Goal: Task Accomplishment & Management: Complete application form

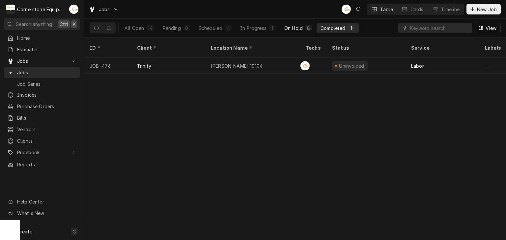
click at [291, 29] on div "On Hold" at bounding box center [293, 28] width 18 height 7
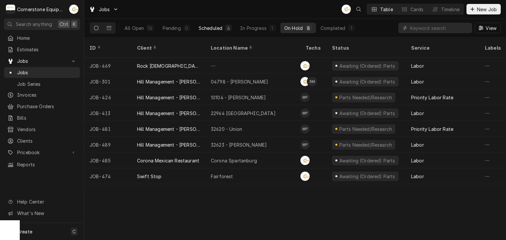
click at [206, 30] on div "Scheduled" at bounding box center [211, 28] width 24 height 7
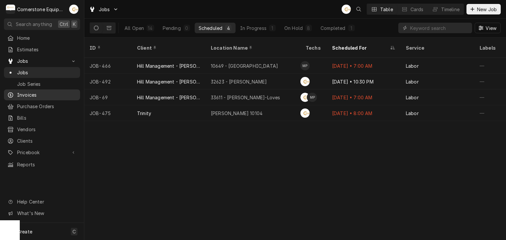
click at [47, 95] on span "Invoices" at bounding box center [47, 95] width 60 height 7
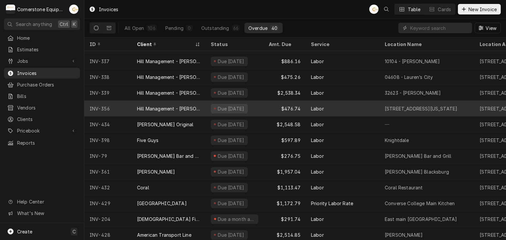
scroll to position [447, 0]
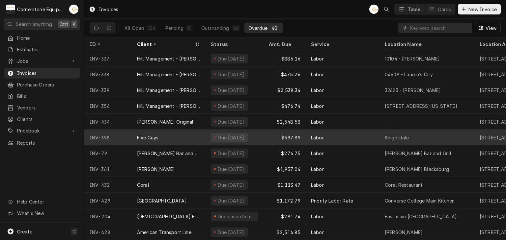
click at [199, 135] on div "Five Guys" at bounding box center [169, 138] width 74 height 16
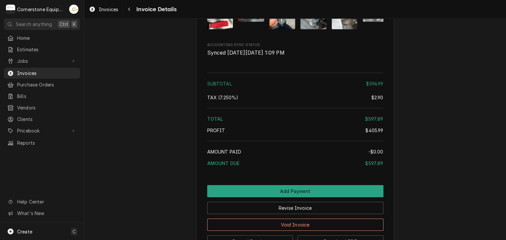
scroll to position [1379, 0]
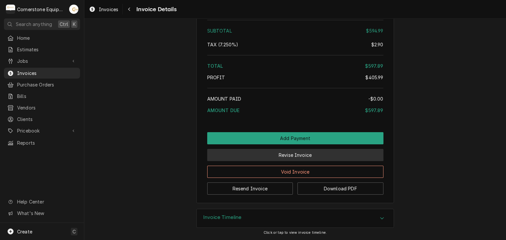
click at [304, 156] on button "Revise Invoice" at bounding box center [295, 155] width 176 height 12
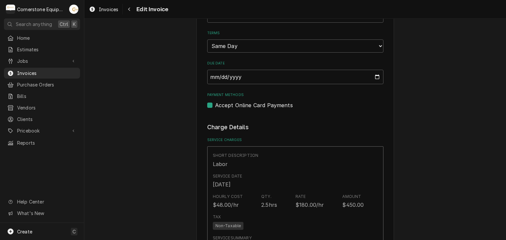
scroll to position [132, 0]
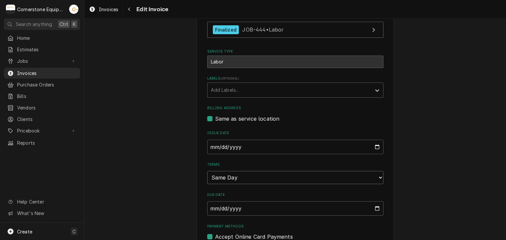
click at [238, 176] on select "Choose payment terms... Same Day Net 7 Net 14 Net 21 Net 30 Net 45 Net 60 Net 90" at bounding box center [295, 177] width 176 height 13
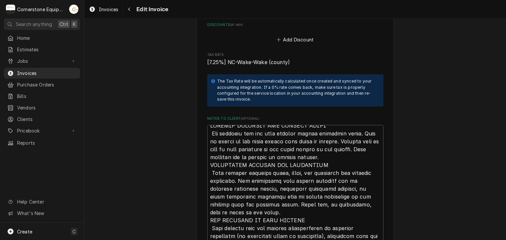
scroll to position [8, 0]
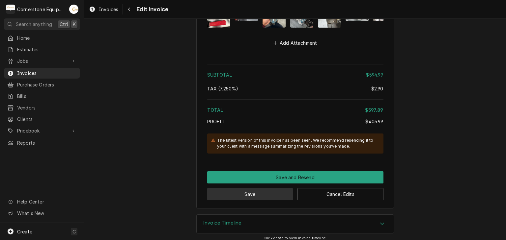
click at [250, 188] on button "Save" at bounding box center [250, 194] width 86 height 12
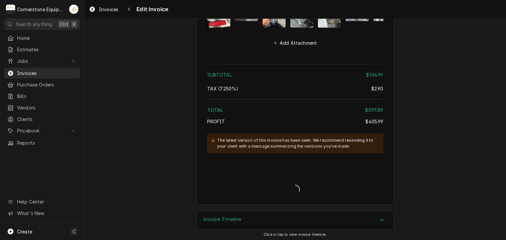
scroll to position [1504, 0]
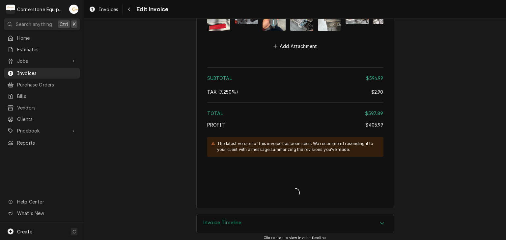
type textarea "x"
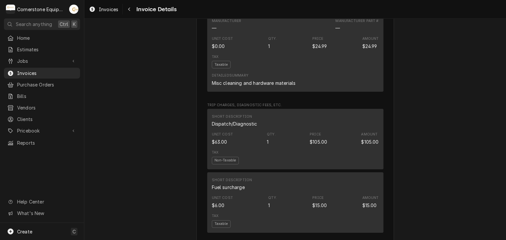
scroll to position [658, 0]
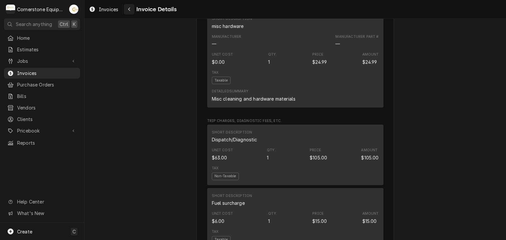
click at [131, 12] on div "Navigate back" at bounding box center [129, 9] width 7 height 7
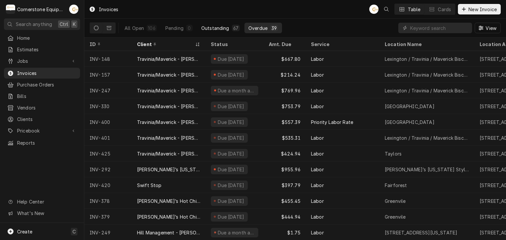
click at [213, 26] on div "Outstanding" at bounding box center [215, 28] width 28 height 7
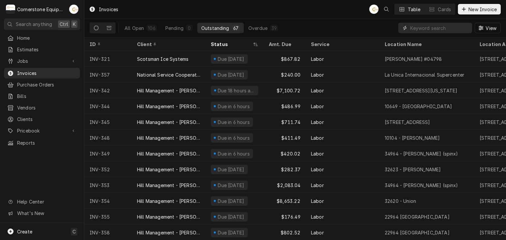
click at [422, 25] on input "Dynamic Content Wrapper" at bounding box center [439, 28] width 59 height 11
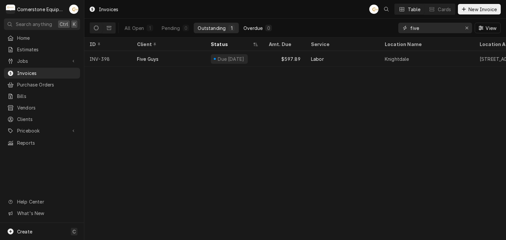
type input "five"
click at [249, 25] on div "Overdue" at bounding box center [252, 28] width 19 height 7
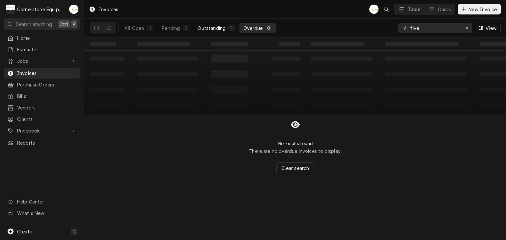
click at [210, 28] on div "Outstanding" at bounding box center [212, 28] width 28 height 7
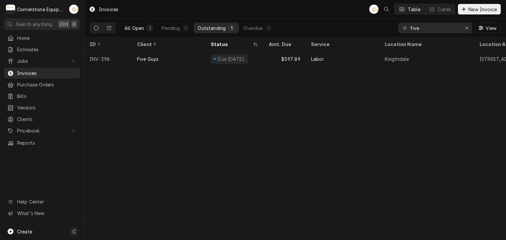
click at [138, 25] on div "All Open" at bounding box center [133, 28] width 19 height 7
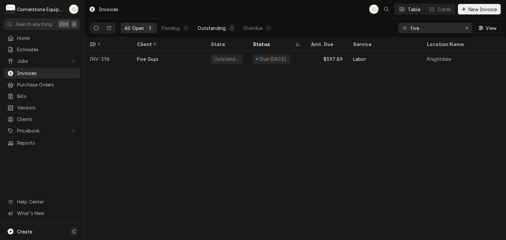
click at [229, 28] on div "1" at bounding box center [231, 28] width 4 height 7
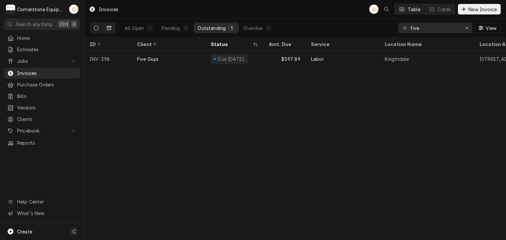
click at [114, 27] on button "Dynamic Content Wrapper" at bounding box center [109, 28] width 13 height 11
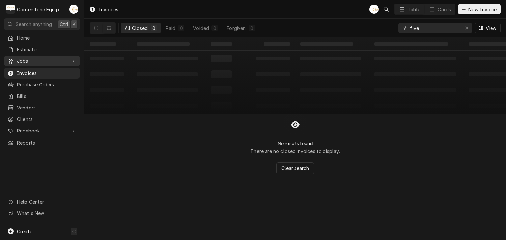
click at [48, 62] on span "Jobs" at bounding box center [42, 61] width 50 height 7
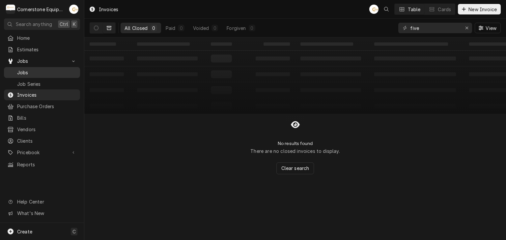
click at [46, 69] on span "Jobs" at bounding box center [47, 72] width 60 height 7
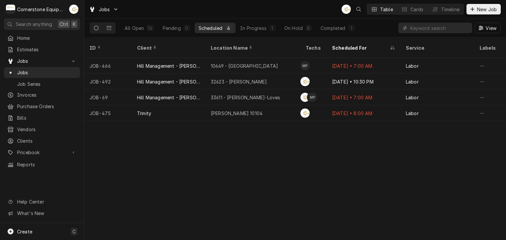
click at [274, 7] on div "Jobs AB Table Cards Timeline New Job" at bounding box center [294, 9] width 421 height 18
click at [261, 32] on button "In Progress 1" at bounding box center [257, 28] width 43 height 11
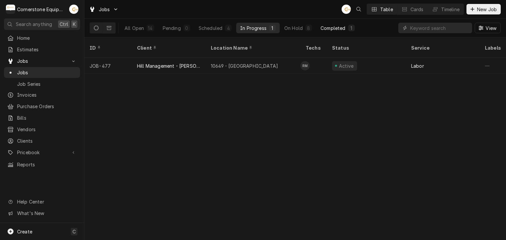
click at [328, 32] on button "Completed 1" at bounding box center [337, 28] width 42 height 11
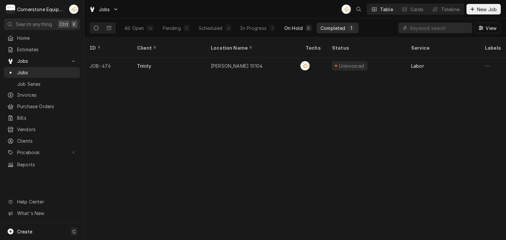
click at [299, 33] on div "All Open 14 Pending 0 Scheduled 4 In Progress 1 On Hold 8 Completed 1" at bounding box center [240, 28] width 238 height 18
click at [300, 29] on div "On Hold" at bounding box center [293, 28] width 18 height 7
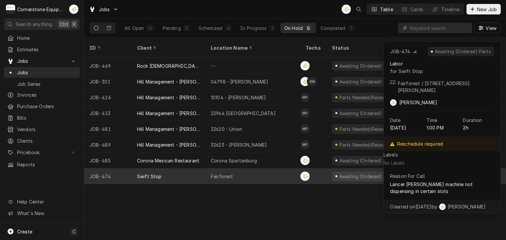
click at [260, 170] on div "Fairforest" at bounding box center [252, 177] width 95 height 16
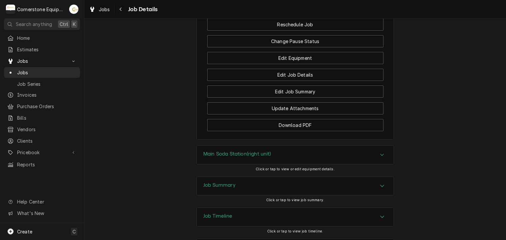
scroll to position [527, 0]
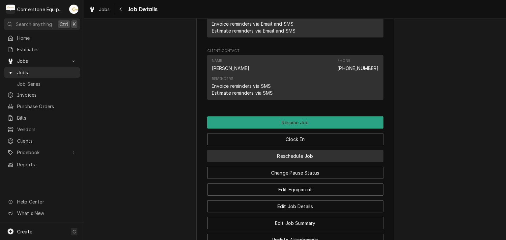
click at [289, 162] on button "Reschedule Job" at bounding box center [295, 156] width 176 height 12
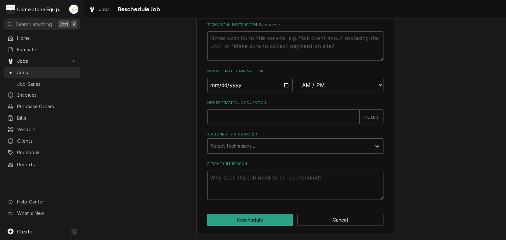
scroll to position [251, 0]
click at [284, 83] on input "Date" at bounding box center [250, 85] width 86 height 14
type textarea "x"
type input "2025-10-09"
click at [327, 91] on select "AM / PM 6:00 AM 6:15 AM 6:30 AM 6:45 AM 7:00 AM 7:15 AM 7:30 AM 7:45 AM 8:00 AM…" at bounding box center [341, 85] width 86 height 14
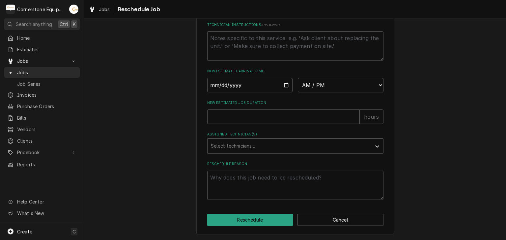
select select "08:00:00"
click at [298, 78] on select "AM / PM 6:00 AM 6:15 AM 6:30 AM 6:45 AM 7:00 AM 7:15 AM 7:30 AM 7:45 AM 8:00 AM…" at bounding box center [341, 85] width 86 height 14
click at [340, 121] on input "New Estimated Job Duration" at bounding box center [283, 117] width 152 height 14
type textarea "x"
type input "2"
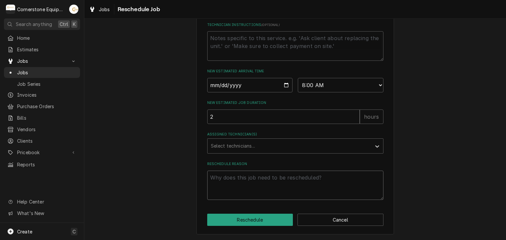
click at [273, 172] on textarea "Reschedule Reason" at bounding box center [295, 186] width 176 height 30
click at [277, 140] on div "Select technicians..." at bounding box center [289, 146] width 164 height 14
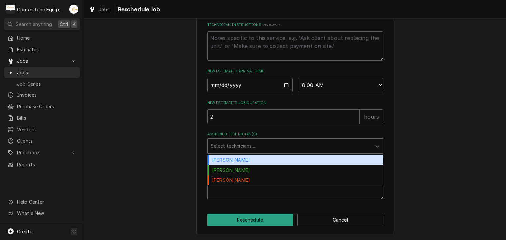
drag, startPoint x: 257, startPoint y: 157, endPoint x: 258, endPoint y: 181, distance: 23.4
click at [257, 158] on div "Andrew Buigues" at bounding box center [294, 160] width 175 height 10
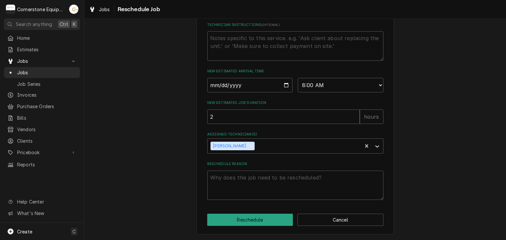
click at [250, 213] on div "Please provide some additional details to reschedule this job. Roopairs Job ID …" at bounding box center [295, 11] width 198 height 447
click at [247, 174] on textarea "Reschedule Reason" at bounding box center [295, 186] width 176 height 30
type textarea "x"
type textarea "P"
type textarea "x"
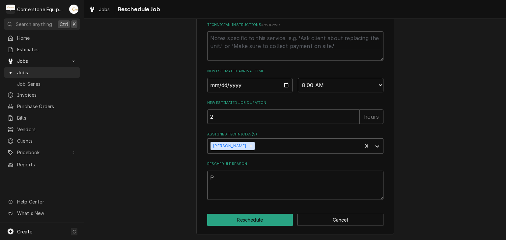
type textarea "Pa"
type textarea "x"
type textarea "Par"
type textarea "x"
type textarea "Part"
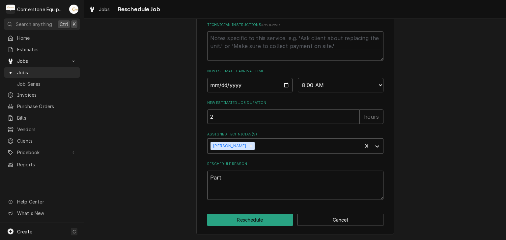
type textarea "x"
type textarea "Parts"
type textarea "x"
type textarea "Parts"
type textarea "x"
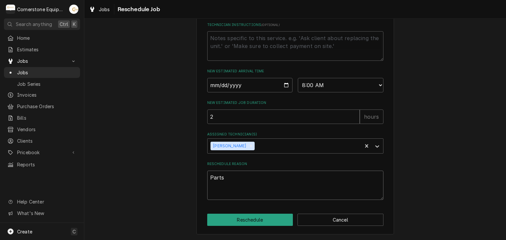
type textarea "Parts I"
type textarea "x"
type textarea "Parts In"
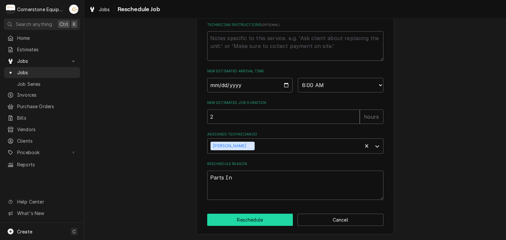
click at [215, 214] on button "Reschedule" at bounding box center [250, 220] width 86 height 12
type textarea "x"
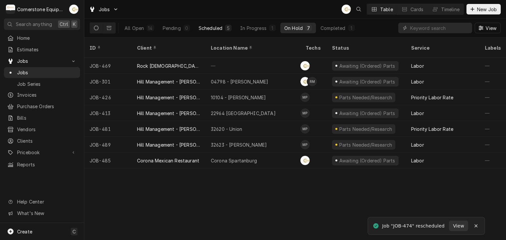
click at [195, 27] on button "Scheduled 5" at bounding box center [215, 28] width 41 height 11
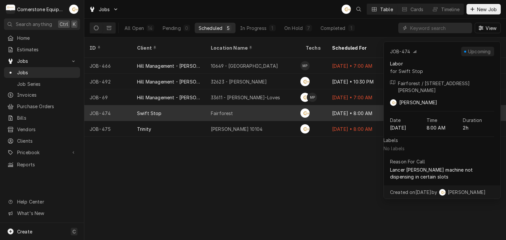
click at [237, 106] on div "Fairforest" at bounding box center [252, 113] width 95 height 16
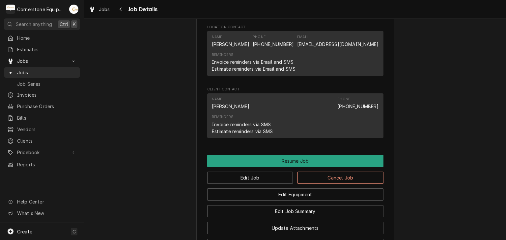
scroll to position [527, 0]
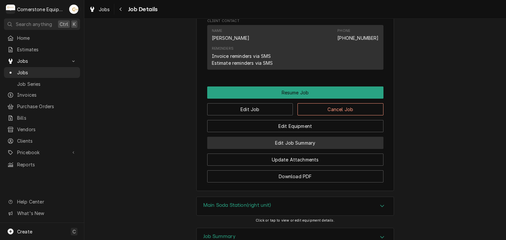
click at [261, 144] on button "Edit Job Summary" at bounding box center [295, 143] width 176 height 12
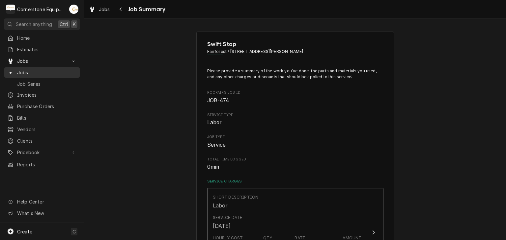
click at [61, 70] on span "Jobs" at bounding box center [47, 72] width 60 height 7
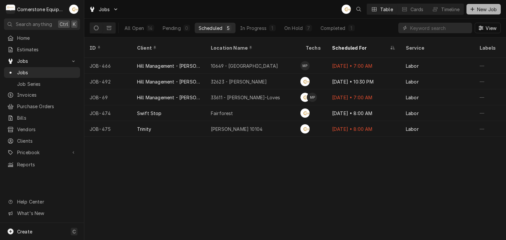
click at [485, 8] on span "New Job" at bounding box center [486, 9] width 22 height 7
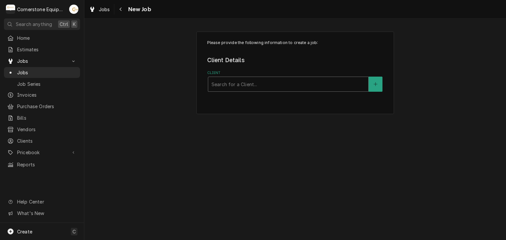
click at [232, 88] on div "Client" at bounding box center [287, 84] width 153 height 12
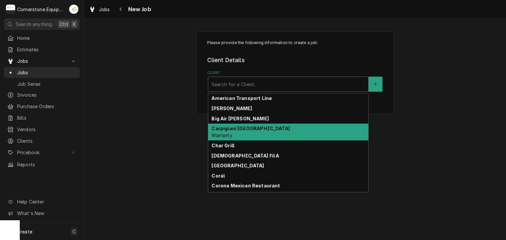
click at [242, 128] on strong "Carpigiani USA" at bounding box center [250, 129] width 78 height 6
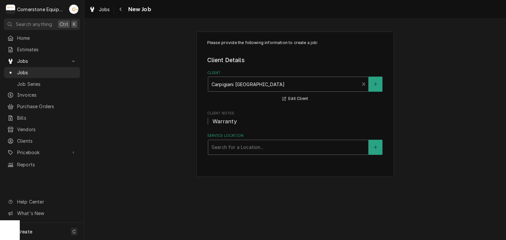
click at [237, 147] on div "Service Location" at bounding box center [287, 148] width 153 height 12
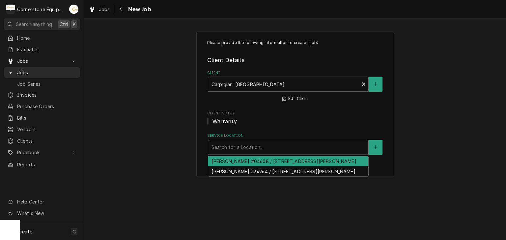
click at [177, 145] on div "Please provide the following information to create a job: Client Details Client…" at bounding box center [294, 104] width 421 height 157
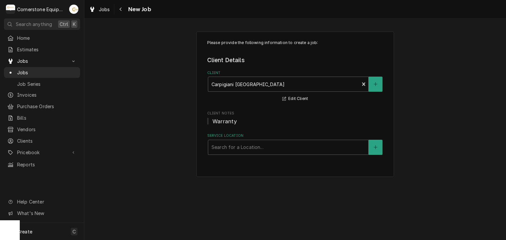
click at [126, 11] on span "New Job" at bounding box center [138, 9] width 25 height 9
click at [124, 13] on button "Navigate back" at bounding box center [121, 9] width 11 height 11
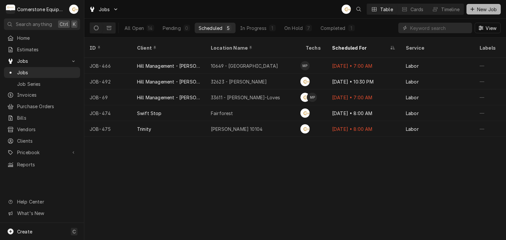
click at [477, 11] on span "New Job" at bounding box center [486, 9] width 22 height 7
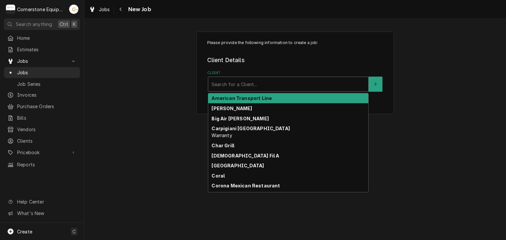
drag, startPoint x: 209, startPoint y: 89, endPoint x: 216, endPoint y: 96, distance: 10.0
click at [209, 89] on div "Search for a Client..." at bounding box center [288, 84] width 160 height 14
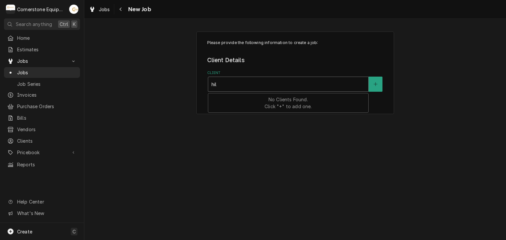
type input "hill"
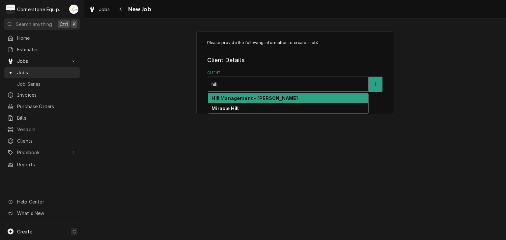
click at [235, 97] on strong "Hill Management - [PERSON_NAME]" at bounding box center [254, 98] width 86 height 6
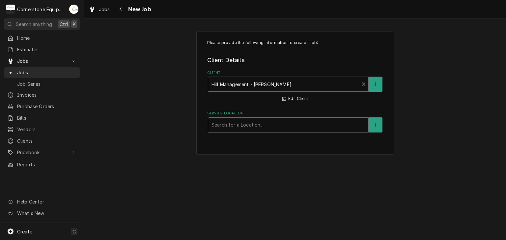
click at [262, 129] on div "Service Location" at bounding box center [287, 125] width 153 height 12
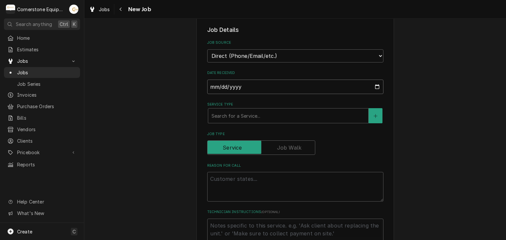
drag, startPoint x: 256, startPoint y: 87, endPoint x: 248, endPoint y: 105, distance: 19.3
click at [256, 88] on input "2025-10-08" at bounding box center [295, 87] width 176 height 14
click at [243, 119] on div "Service Type" at bounding box center [287, 116] width 153 height 12
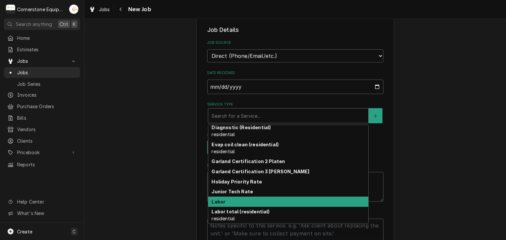
click at [235, 201] on div "Labor" at bounding box center [288, 202] width 160 height 10
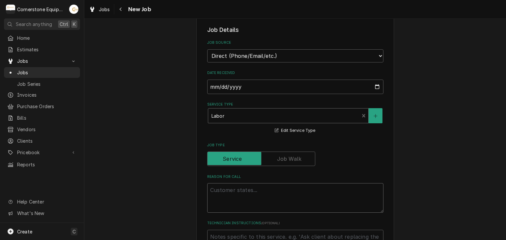
click at [240, 200] on textarea "Reason For Call" at bounding box center [295, 198] width 176 height 30
type textarea "x"
type textarea "C"
type textarea "x"
type textarea "Ca"
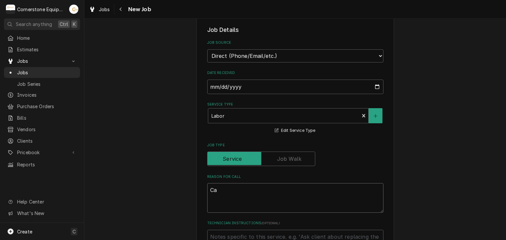
type textarea "x"
type textarea "Car"
type textarea "x"
type textarea "Carp"
type textarea "x"
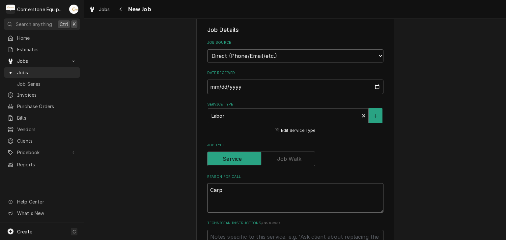
type textarea "Carpi"
type textarea "x"
type textarea "Carpig"
type textarea "x"
type textarea "Carpigi"
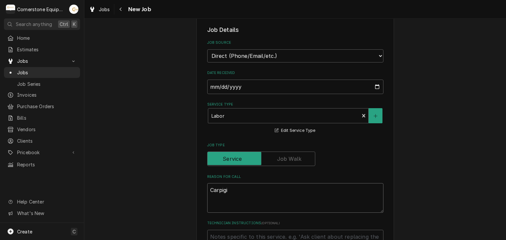
type textarea "x"
type textarea "Carpigia"
type textarea "x"
type textarea "Carpigian"
type textarea "x"
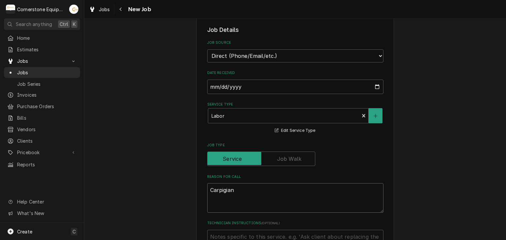
type textarea "Carpigiani"
type textarea "x"
type textarea "Carpigiani"
type textarea "x"
type textarea "Carpigiani S"
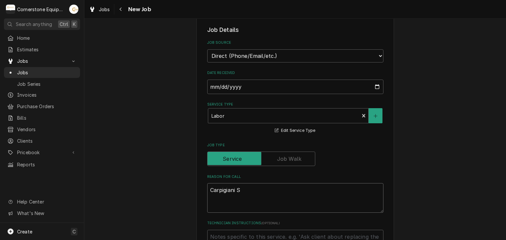
type textarea "x"
type textarea "Carpigiani Sh"
type textarea "x"
type textarea "Carpigiani Sha"
type textarea "x"
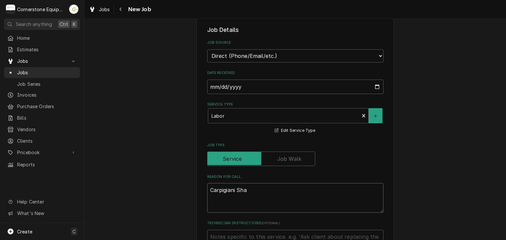
type textarea "Carpigiani Shak"
type textarea "x"
type textarea "Carpigiani Shake"
type textarea "x"
type textarea "Carpigiani Shake"
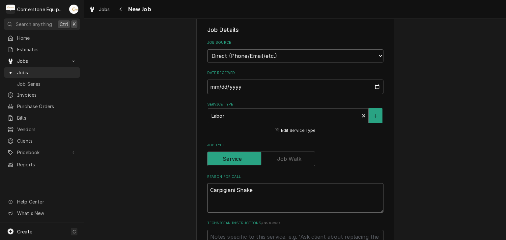
type textarea "x"
type textarea "Carpigiani Shake m"
type textarea "x"
type textarea "Carpigiani Shake ma"
type textarea "x"
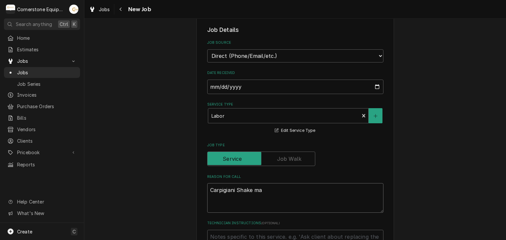
type textarea "Carpigiani Shake mac"
type textarea "x"
type textarea "Carpigiani Shake mach"
type textarea "x"
type textarea "Carpigiani Shake machi"
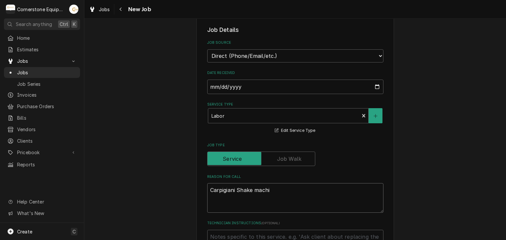
type textarea "x"
type textarea "Carpigiani Shake machin"
type textarea "x"
type textarea "Carpigiani Shake machine"
type textarea "x"
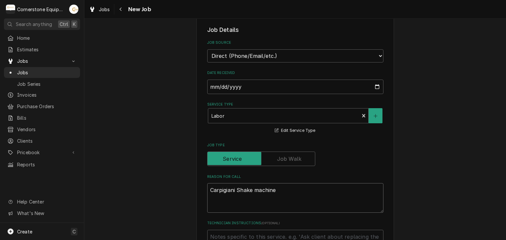
type textarea "Carpigiani Shake machine"
type textarea "x"
type textarea "Carpigiani Shake machine i"
type textarea "x"
type textarea "Carpigiani Shake machine is"
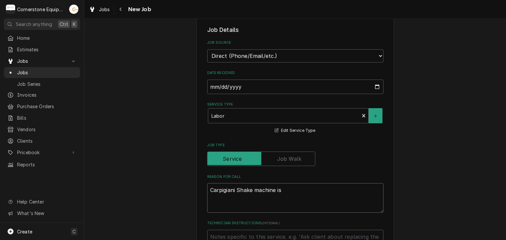
type textarea "x"
type textarea "Carpigiani Shake machine is"
type textarea "x"
type textarea "Carpigiani Shake machine is n"
type textarea "x"
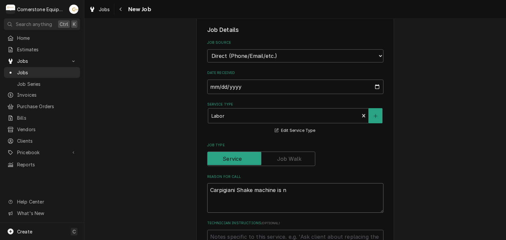
type textarea "Carpigiani Shake machine is no"
type textarea "x"
type textarea "Carpigiani Shake machine is not"
type textarea "x"
type textarea "Carpigiani Shake machine is not"
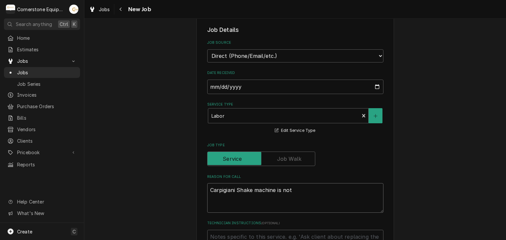
type textarea "x"
type textarea "Carpigiani Shake machine is not g"
type textarea "x"
type textarea "Carpigiani Shake machine is not ge"
type textarea "x"
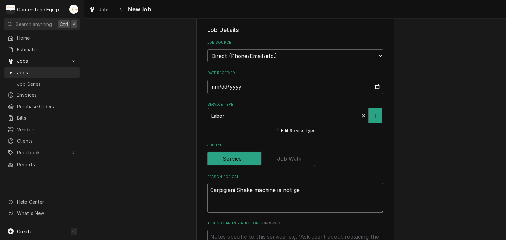
type textarea "Carpigiani Shake machine is not get"
type textarea "x"
type textarea "Carpigiani Shake machine is not getti"
type textarea "x"
type textarea "Carpigiani Shake machine is not gettin"
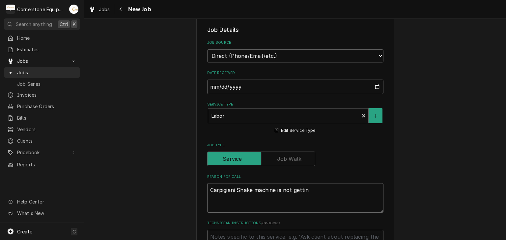
type textarea "x"
type textarea "Carpigiani Shake machine is not getting"
type textarea "x"
type textarea "Carpigiani Shake machine is not getting"
type textarea "x"
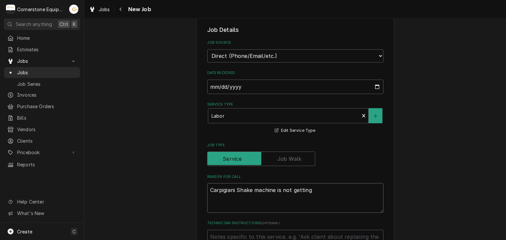
type textarea "Carpigiani Shake machine is not getting o"
type textarea "x"
type textarea "Carpigiani Shake machine is not getting ou"
type textarea "x"
type textarea "Carpigiani Shake machine is not getting out"
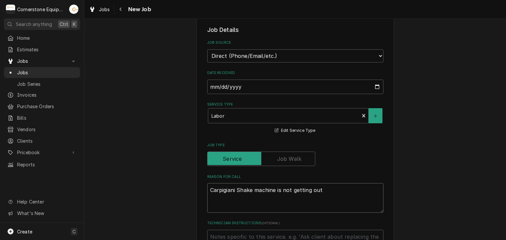
type textarea "x"
type textarea "Carpigiani Shake machine is not getting out"
type textarea "x"
type textarea "Carpigiani Shake machine is not getting out o"
type textarea "x"
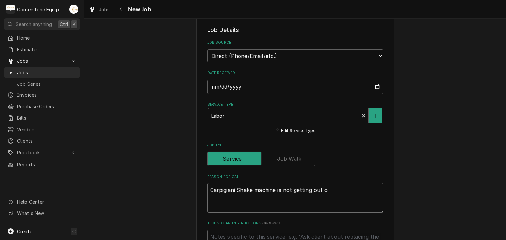
type textarea "Carpigiani Shake machine is not getting out of"
type textarea "x"
type textarea "Carpigiani Shake machine is not getting out of"
type textarea "x"
type textarea "Carpigiani Shake machine is not getting out of h"
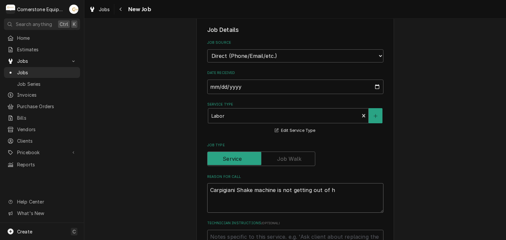
type textarea "x"
type textarea "Carpigiani Shake machine is not getting out of he"
type textarea "x"
type textarea "Carpigiani Shake machine is not getting out of hea"
type textarea "x"
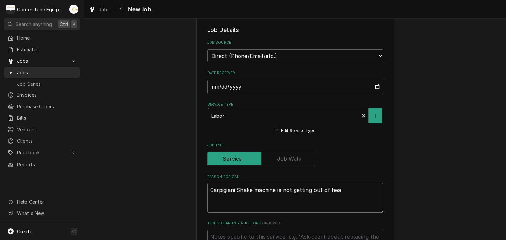
type textarea "Carpigiani Shake machine is not getting out of heat"
type textarea "x"
type textarea "Carpigiani Shake machine is not getting out of heat"
type textarea "x"
type textarea "Carpigiani Shake machine is not getting out of heat t"
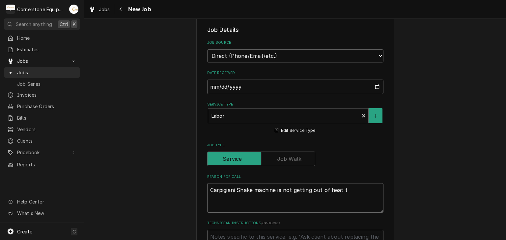
type textarea "x"
type textarea "Carpigiani Shake machine is not getting out of heat tr"
type textarea "x"
type textarea "Carpigiani Shake machine is not getting out of heat tre"
type textarea "x"
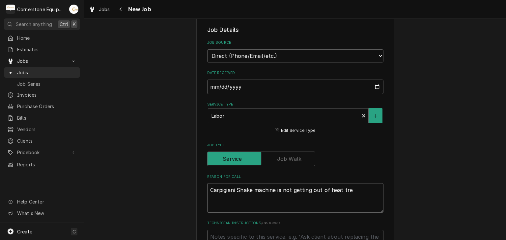
type textarea "Carpigiani Shake machine is not getting out of heat trea"
type textarea "x"
type textarea "Carpigiani Shake machine is not getting out of heat treat"
type textarea "x"
type textarea "Carpigiani Shake machine is not getting out of heat treatm"
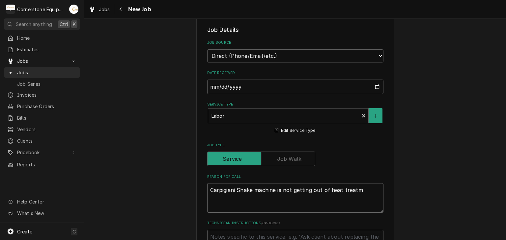
type textarea "x"
type textarea "Carpigiani Shake machine is not getting out of heat treatme"
type textarea "x"
type textarea "Carpigiani Shake machine is not getting out of heat treatmen"
type textarea "x"
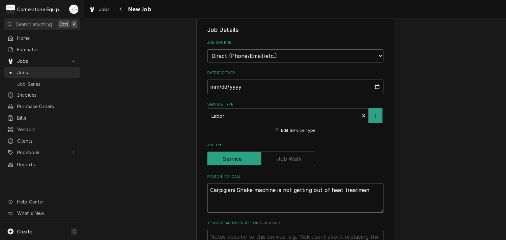
type textarea "Carpigiani Shake machine is not getting out of heat treatment"
type textarea "x"
type textarea "Carpigiani Shake machine is not getting out of heat treatment"
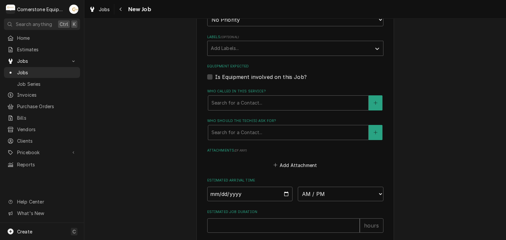
scroll to position [263, 0]
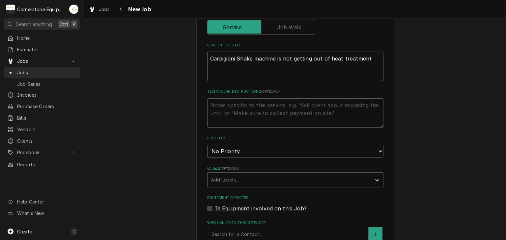
drag, startPoint x: 226, startPoint y: 60, endPoint x: 217, endPoint y: 73, distance: 15.5
click at [217, 73] on textarea "Carpigiani Shake machine is not getting out of heat treatment" at bounding box center [295, 67] width 176 height 30
click at [219, 56] on textarea "Carpigiani Shake machine is not getting out of heat treatment" at bounding box center [295, 67] width 176 height 30
click at [222, 58] on textarea "Carpigiani Shake machine is not getting out of heat treatment" at bounding box center [295, 67] width 176 height 30
type textarea "x"
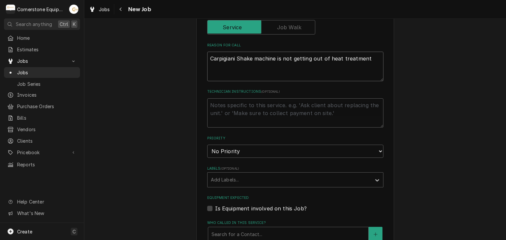
type textarea "Carpiagiani Shake machine is not getting out of heat treatment"
type textarea "x"
type textarea "Carpiagiani Shake machine is not getting out of heat treatment"
drag, startPoint x: 236, startPoint y: 57, endPoint x: 188, endPoint y: 56, distance: 48.1
click at [188, 56] on div "Please provide the following information to create a job: Client Details Client…" at bounding box center [294, 146] width 421 height 769
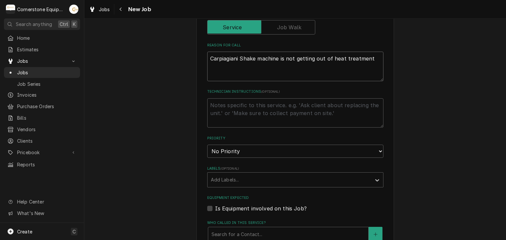
paste textarea "carpi"
type textarea "x"
type textarea "carpigiani Shake machine is not getting out of heat treatment"
click at [211, 57] on textarea "carpigiani Shake machine is not getting out of heat treatment" at bounding box center [295, 67] width 176 height 30
click at [211, 60] on textarea "carpigiani Shake machine is not getting out of heat treatment" at bounding box center [295, 67] width 176 height 30
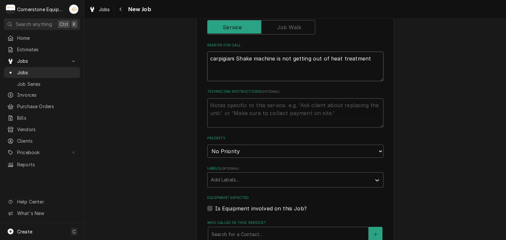
type textarea "x"
type textarea "arpigiani Shake machine is not getting out of heat treatment"
type textarea "x"
type textarea "Carpigiani Shake machine is not getting out of heat treatment"
type textarea "x"
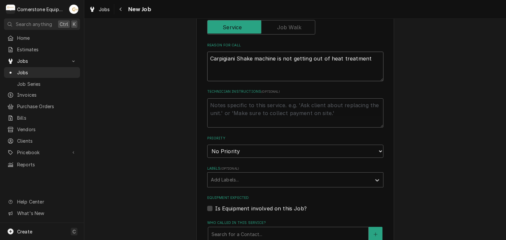
type textarea "Carpigiani Shake machine is not getting out of heat treatment"
click at [241, 156] on select "No Priority Urgent High Medium Low" at bounding box center [295, 151] width 176 height 13
select select "2"
click at [207, 145] on select "No Priority Urgent High Medium Low" at bounding box center [295, 151] width 176 height 13
type textarea "x"
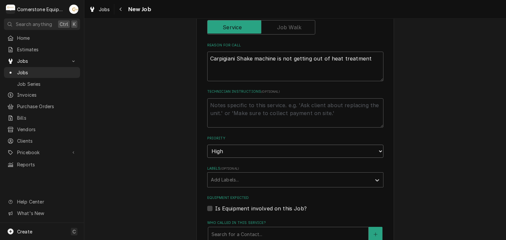
scroll to position [395, 0]
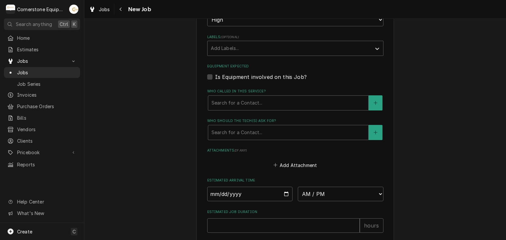
click at [250, 80] on fieldset "Job Details Job Source Direct (Phone/Email/etc.) Other Date Received 2025-10-08…" at bounding box center [295, 52] width 176 height 580
click at [253, 77] on label "Is Equipment involved on this Job?" at bounding box center [261, 77] width 92 height 8
click at [253, 77] on input "Equipment Expected" at bounding box center [303, 80] width 176 height 14
checkbox input "true"
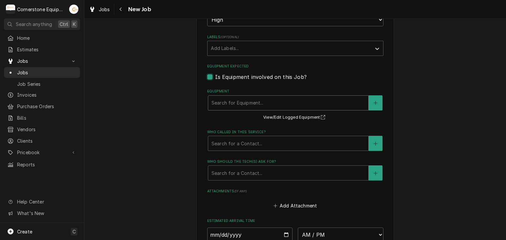
type textarea "x"
click at [253, 99] on div "Equipment" at bounding box center [287, 103] width 153 height 12
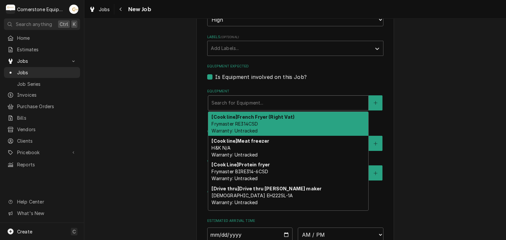
click at [129, 98] on div "Please provide the following information to create a job: Client Details Client…" at bounding box center [294, 36] width 421 height 810
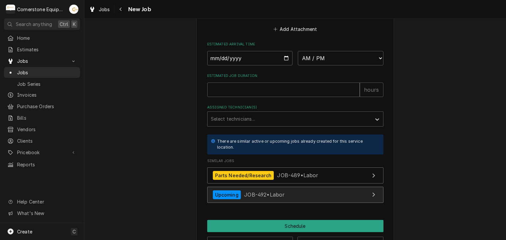
scroll to position [592, 0]
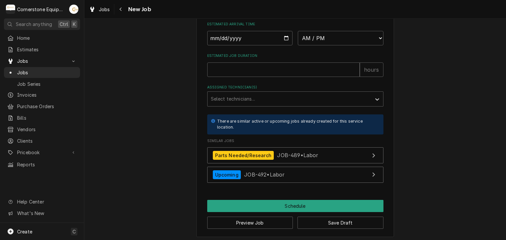
click at [114, 10] on div "Jobs New Job" at bounding box center [118, 9] width 65 height 11
click at [119, 6] on div "Navigate back" at bounding box center [121, 9] width 7 height 7
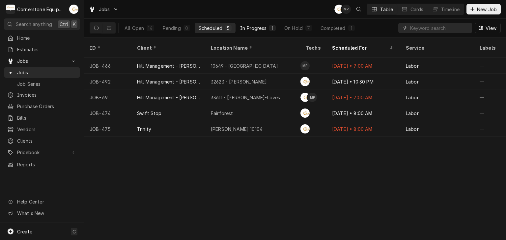
click at [264, 25] on div "In Progress" at bounding box center [253, 28] width 26 height 7
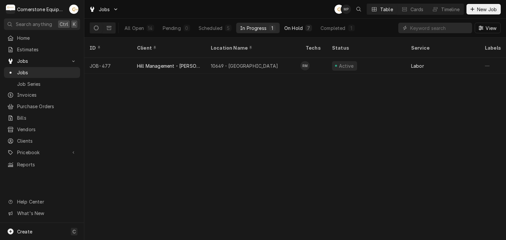
click at [292, 26] on div "On Hold" at bounding box center [293, 28] width 18 height 7
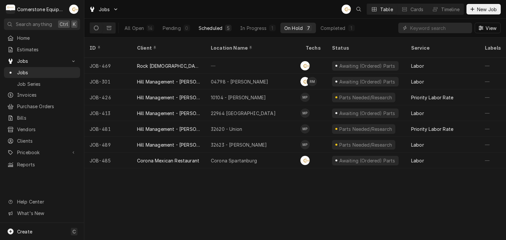
click at [196, 28] on button "Scheduled 5" at bounding box center [215, 28] width 41 height 11
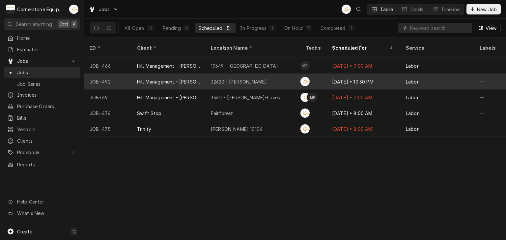
click at [258, 74] on div "32623 - Taylors" at bounding box center [252, 82] width 95 height 16
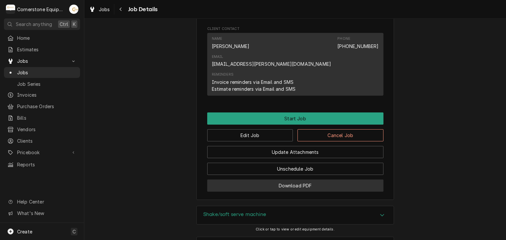
scroll to position [459, 0]
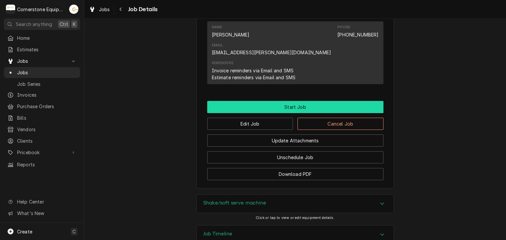
click at [271, 101] on button "Start Job" at bounding box center [295, 107] width 176 height 12
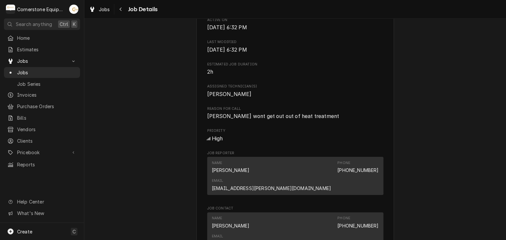
scroll to position [167, 0]
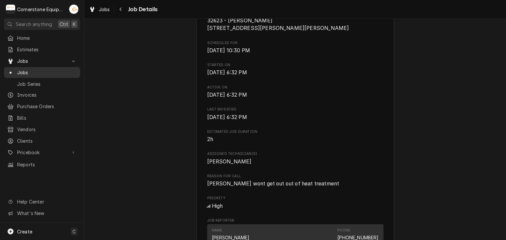
click at [47, 71] on span "Jobs" at bounding box center [47, 72] width 60 height 7
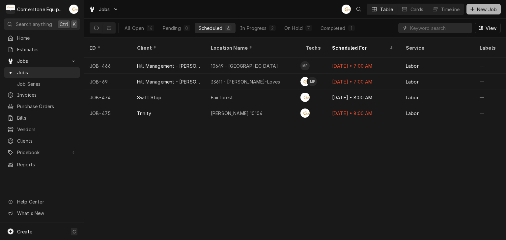
click at [497, 7] on span "New Job" at bounding box center [486, 9] width 22 height 7
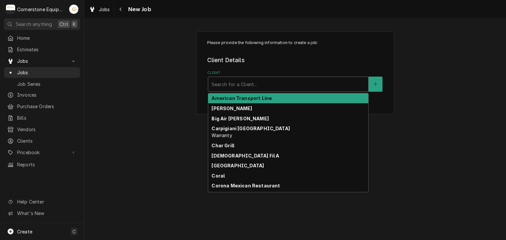
click at [275, 79] on div "Client" at bounding box center [287, 84] width 153 height 12
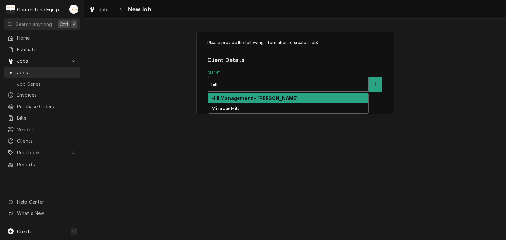
type input "hill"
click at [256, 95] on strong "Hill Management - McDonald’s" at bounding box center [254, 98] width 86 height 6
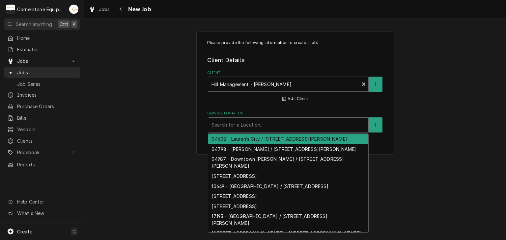
click at [256, 121] on div "Service Location" at bounding box center [287, 125] width 153 height 12
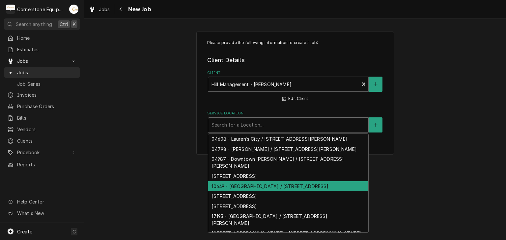
click at [268, 186] on div "10649 - Downtown Clinton / 101 S Broad St, Clinton, SC 29325" at bounding box center [288, 186] width 160 height 10
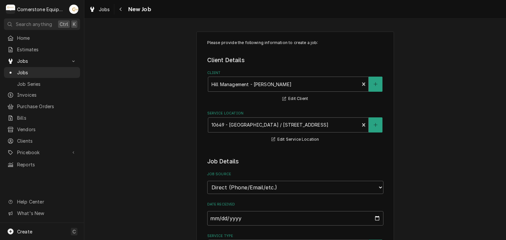
click at [273, 172] on label "Job Source" at bounding box center [295, 174] width 176 height 5
click at [273, 181] on select "Direct (Phone/Email/etc.) Other" at bounding box center [295, 187] width 176 height 13
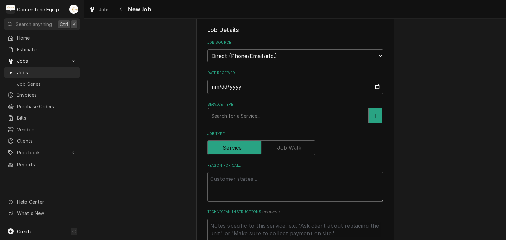
click at [241, 111] on div "Service Type" at bounding box center [287, 116] width 153 height 12
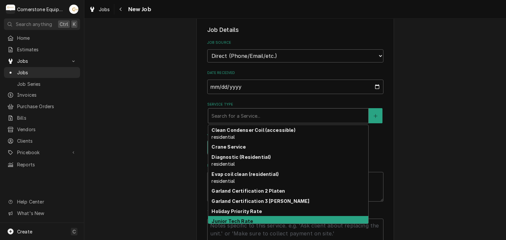
scroll to position [30, 0]
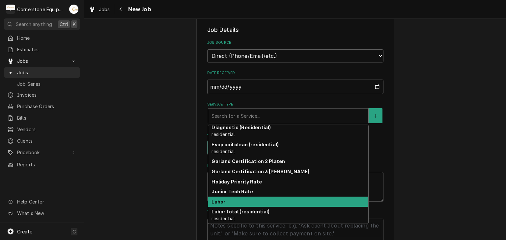
click at [189, 162] on div "Please provide the following information to create a job: Client Details Client…" at bounding box center [294, 233] width 421 height 678
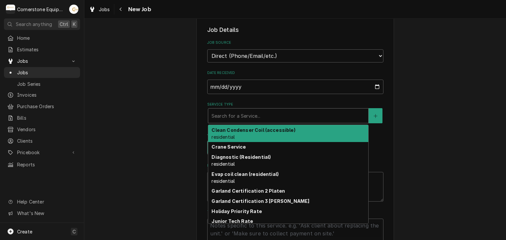
click at [291, 119] on div "Service Type" at bounding box center [287, 116] width 153 height 12
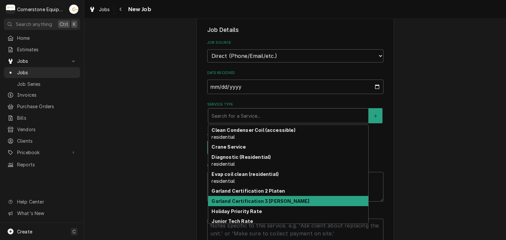
scroll to position [77, 0]
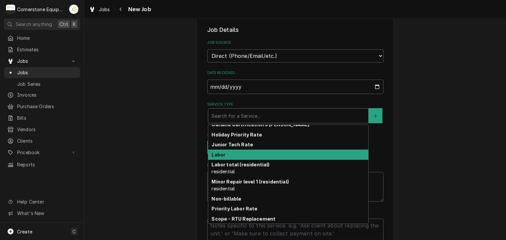
click at [235, 156] on div "Labor" at bounding box center [288, 155] width 160 height 10
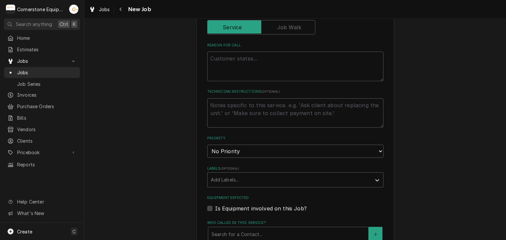
scroll to position [132, 0]
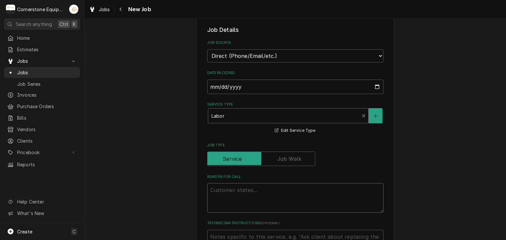
click at [247, 188] on textarea "Reason For Call" at bounding box center [295, 198] width 176 height 30
type textarea "x"
type textarea "F"
type textarea "x"
type textarea "Fr"
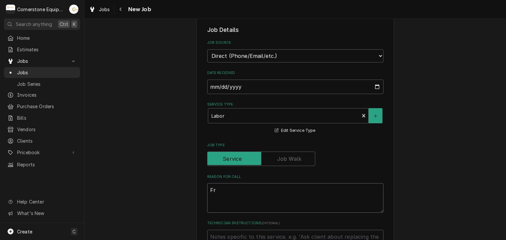
type textarea "x"
type textarea "Fra"
type textarea "x"
type textarea "Frap"
type textarea "x"
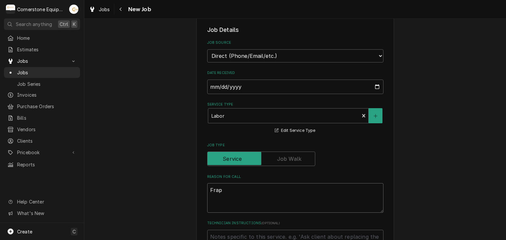
type textarea "Frapp"
type textarea "x"
type textarea "Frappe"
type textarea "x"
type textarea "Frappe"
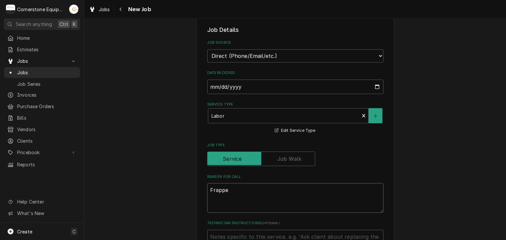
type textarea "x"
type textarea "Frappe M"
type textarea "x"
type textarea "Frappe Ma"
type textarea "x"
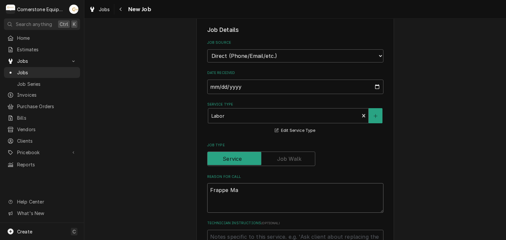
type textarea "Frappe Mac"
type textarea "x"
type textarea "Frappe Mach"
type textarea "x"
type textarea "Frappe Machi"
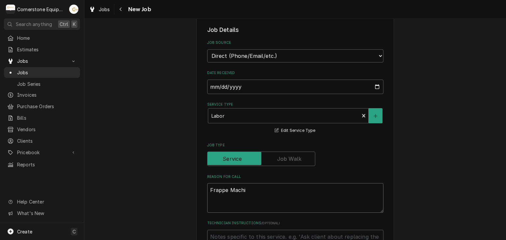
type textarea "x"
type textarea "Frappe Machin"
type textarea "x"
type textarea "Frappe Machine"
type textarea "x"
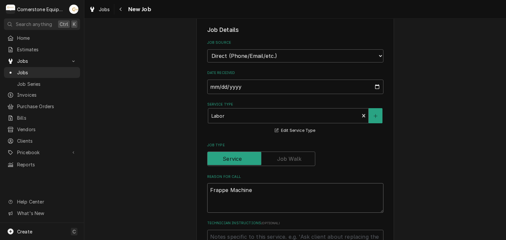
type textarea "Frappe Machine"
type textarea "x"
type textarea "Frappe Machine C"
type textarea "x"
type textarea "Frappe Machine"
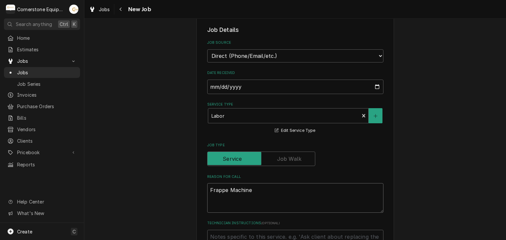
type textarea "x"
type textarea "Frappe Machine c"
type textarea "x"
type textarea "Frappe Machine"
type textarea "x"
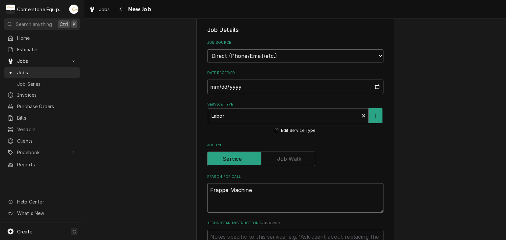
type textarea "Frappe Machine C"
type textarea "x"
type textarea "Frappe Machine C0"
type textarea "x"
type textarea "Frappe Machine C02"
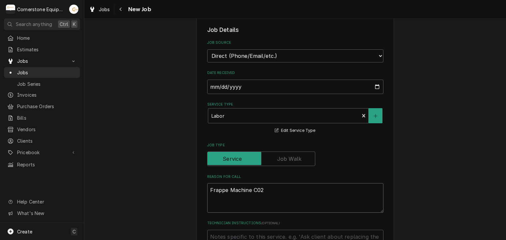
type textarea "x"
type textarea "Frappe Machine C02"
type textarea "x"
type textarea "Frappe Machine C02 &"
type textarea "x"
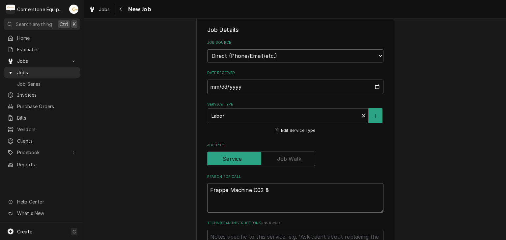
type textarea "Frappe Machine C02 &"
type textarea "x"
type textarea "Frappe Machine C02 & w"
type textarea "x"
type textarea "Frappe Machine C02 & wa"
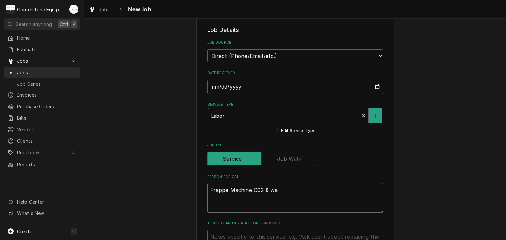
type textarea "x"
type textarea "Frappe Machine C02 & wat"
type textarea "x"
type textarea "Frappe Machine C02 & wa"
type textarea "x"
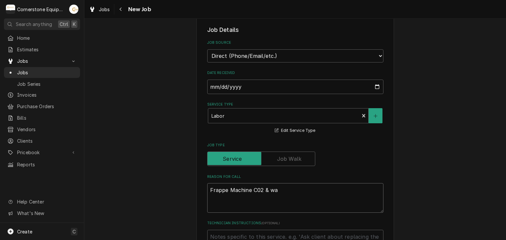
type textarea "Frappe Machine C02 & w"
type textarea "x"
type textarea "Frappe Machine C02 &"
type textarea "x"
type textarea "Frappe Machine C02 & w"
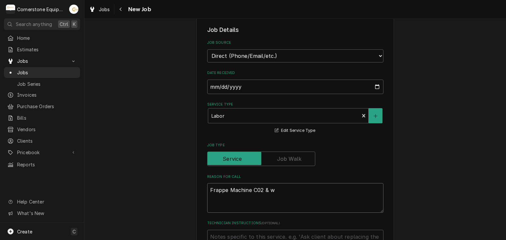
type textarea "x"
type textarea "Frappe Machine C02 & wa"
type textarea "x"
type textarea "Frappe Machine C02 & wat"
type textarea "x"
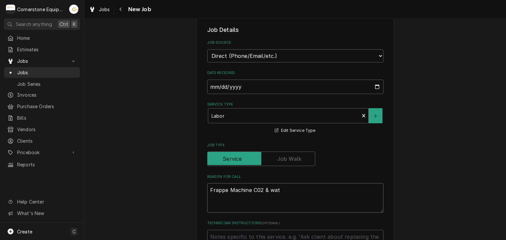
type textarea "Frappe Machine C02 & wate"
type textarea "x"
type textarea "Frappe Machine C02 & water"
type textarea "x"
type textarea "Frappe Machine C02 & water"
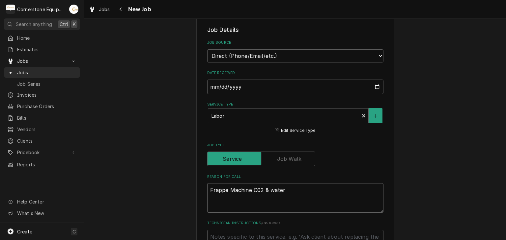
type textarea "x"
type textarea "Frappe Machine C02 & water c"
type textarea "x"
type textarea "Frappe Machine C02 & water co"
type textarea "x"
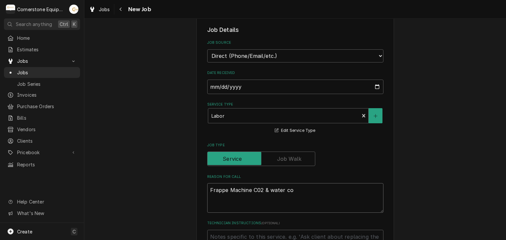
type textarea "Frappe Machine C02 & water con"
type textarea "x"
type textarea "Frappe Machine C02 & water conn"
type textarea "x"
type textarea "Frappe Machine C02 & water conne"
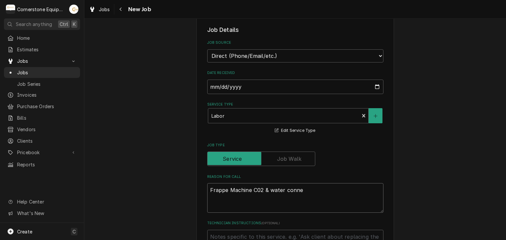
type textarea "x"
type textarea "Frappe Machine C02 & water connec"
type textarea "x"
type textarea "Frappe Machine C02 & water connect"
type textarea "x"
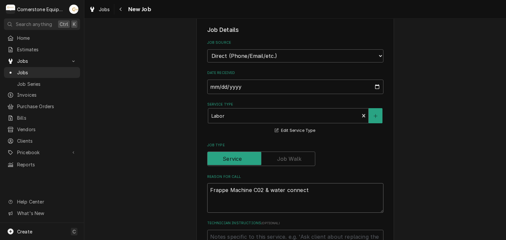
type textarea "Frappe Machine C02 & water connecti"
type textarea "x"
type textarea "Frappe Machine C02 & water connectir"
type textarea "x"
type textarea "Frappe Machine C02 & water connectiro"
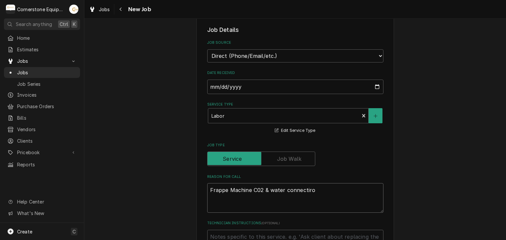
type textarea "x"
type textarea "Frappe Machine C02 & water connectiron"
type textarea "x"
type textarea "Frappe Machine C02 & water connectiro"
type textarea "x"
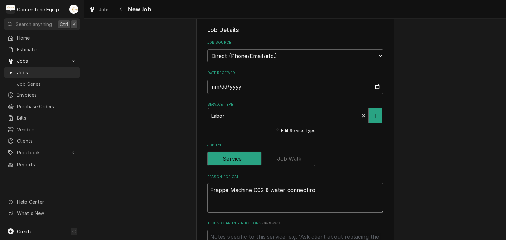
type textarea "Frappe Machine C02 & water connectir"
type textarea "x"
type textarea "Frappe Machine C02 & water connecti"
type textarea "x"
type textarea "Frappe Machine C02 & water connect"
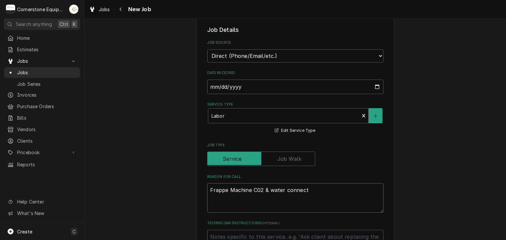
type textarea "x"
type textarea "Frappe Machine C02 & water connecti"
type textarea "x"
type textarea "Frappe Machine C02 & water connectio"
type textarea "x"
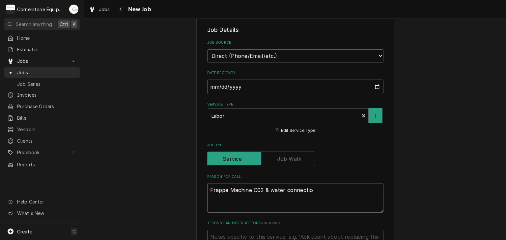
type textarea "Frappe Machine C02 & water connection"
type textarea "x"
type textarea "Frappe Machine C02 & water connectiond"
type textarea "x"
type textarea "Frappe Machine C02 & water connectiond"
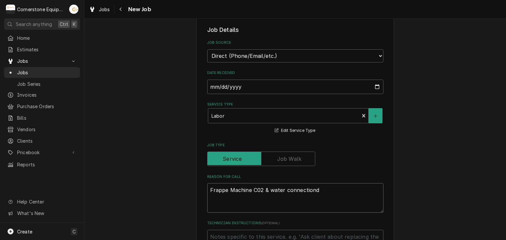
type textarea "x"
type textarea "Frappe Machine C02 & water connectiond"
type textarea "x"
type textarea "Frappe Machine C02 & water connection"
type textarea "x"
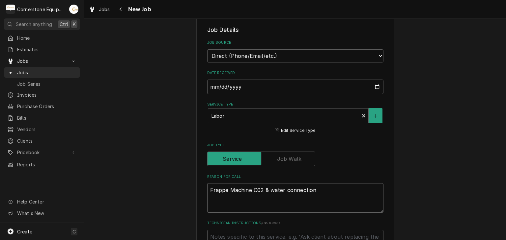
type textarea "Frappe Machine C02 & water connections"
type textarea "x"
type textarea "Frappe Machine C02 & water connections"
type textarea "x"
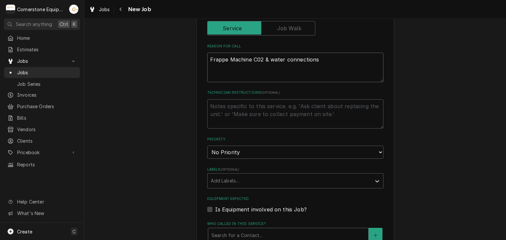
scroll to position [395, 0]
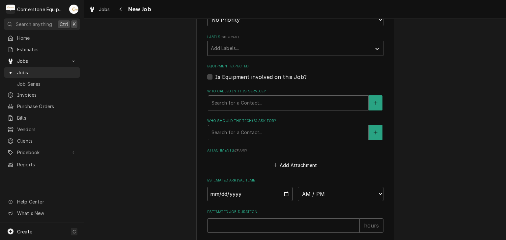
type textarea "Frappe Machine C02 & water connections"
click at [254, 76] on label "Is Equipment involved on this Job?" at bounding box center [261, 77] width 92 height 8
click at [254, 76] on input "Equipment Expected" at bounding box center [303, 80] width 176 height 14
checkbox input "true"
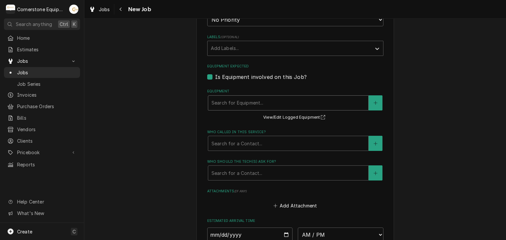
click at [261, 106] on div "Equipment" at bounding box center [287, 103] width 153 height 12
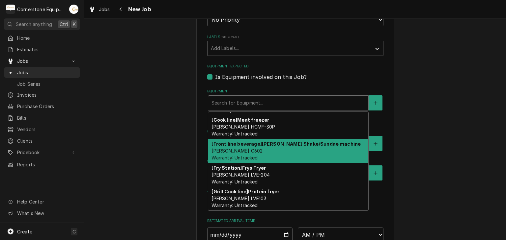
scroll to position [0, 0]
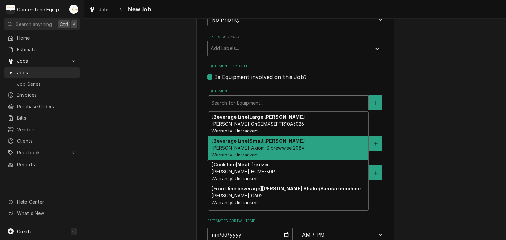
drag, startPoint x: 153, startPoint y: 115, endPoint x: 163, endPoint y: 116, distance: 10.6
click at [153, 115] on div "Please provide the following information to create a job: Client Details Client…" at bounding box center [294, 36] width 421 height 810
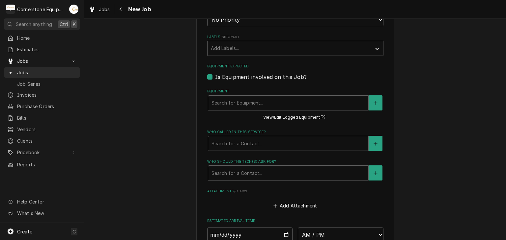
scroll to position [263, 0]
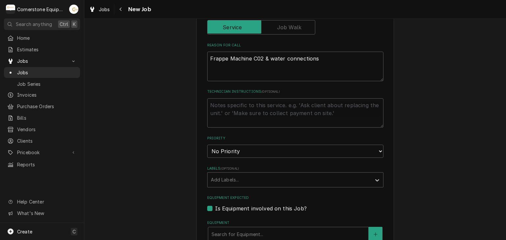
click at [285, 92] on label "Technician Instructions ( optional )" at bounding box center [295, 91] width 176 height 5
click at [285, 98] on textarea "Technician Instructions ( optional )" at bounding box center [295, 113] width 176 height 30
click at [285, 95] on div "Technician Instructions ( optional )" at bounding box center [295, 108] width 176 height 39
click at [287, 111] on textarea "Technician Instructions ( optional )" at bounding box center [295, 113] width 176 height 30
type textarea "x"
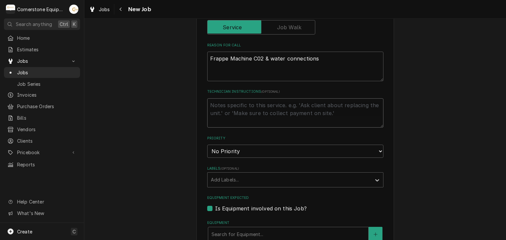
type textarea "P"
type textarea "x"
type textarea "Pl"
type textarea "x"
type textarea "Ple"
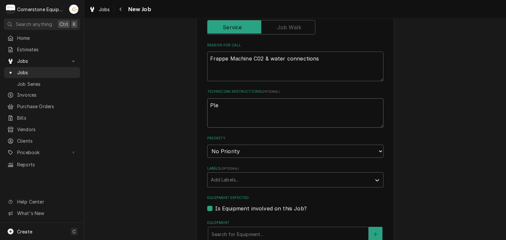
type textarea "x"
type textarea "Plea"
type textarea "x"
type textarea "Pleas"
type textarea "x"
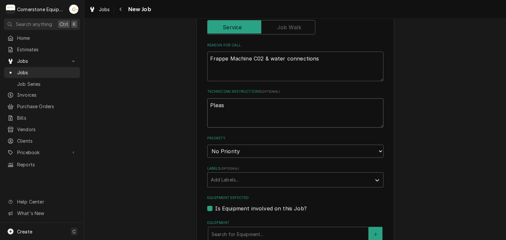
type textarea "Please"
type textarea "x"
type textarea "Please"
type textarea "x"
type textarea "Please R"
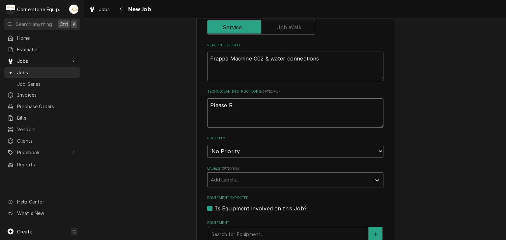
type textarea "x"
type textarea "Please"
type textarea "x"
type textarea "Please r"
type textarea "x"
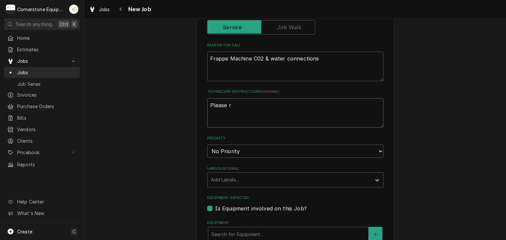
type textarea "Please re"
type textarea "x"
type textarea "Please rec"
type textarea "x"
type textarea "Please reco"
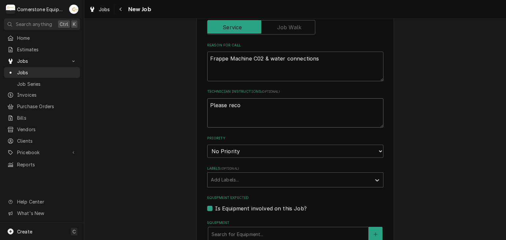
type textarea "x"
type textarea "Please recor"
type textarea "x"
type textarea "Please record"
type textarea "x"
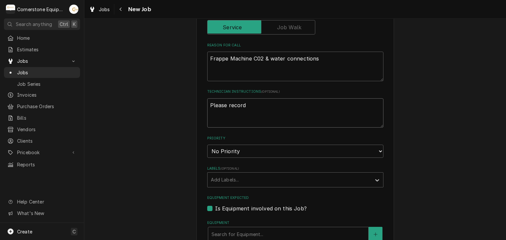
type textarea "Please record"
type textarea "x"
type textarea "Please record r"
type textarea "x"
type textarea "Please record"
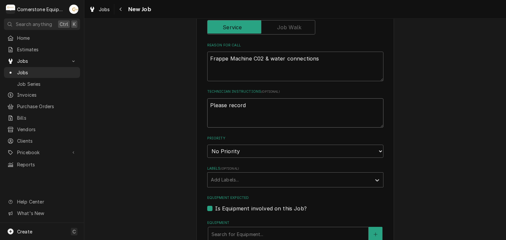
type textarea "x"
type textarea "Please record"
click at [37, 86] on link "Job Series" at bounding box center [42, 84] width 76 height 11
click at [36, 94] on span "Invoices" at bounding box center [47, 95] width 60 height 7
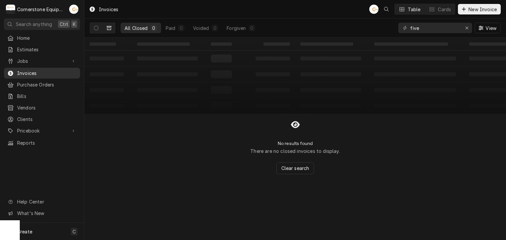
click at [52, 73] on span "Invoices" at bounding box center [47, 73] width 60 height 7
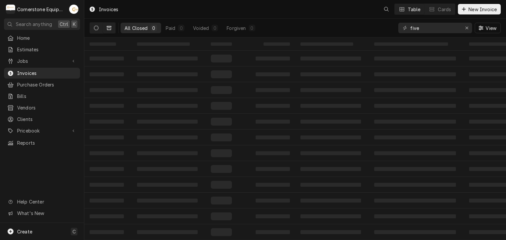
click at [100, 29] on button "Dynamic Content Wrapper" at bounding box center [96, 28] width 13 height 11
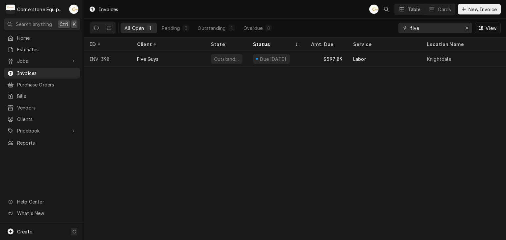
drag, startPoint x: 473, startPoint y: 27, endPoint x: 469, endPoint y: 27, distance: 4.0
click at [472, 27] on div "five View" at bounding box center [449, 28] width 102 height 18
click at [467, 28] on icon "Erase input" at bounding box center [467, 28] width 4 height 5
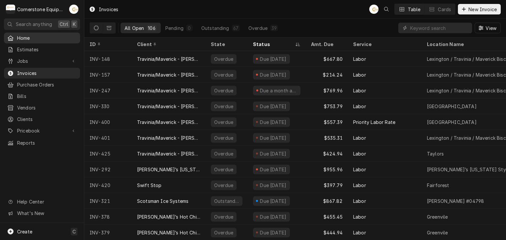
click at [46, 38] on span "Home" at bounding box center [47, 38] width 60 height 7
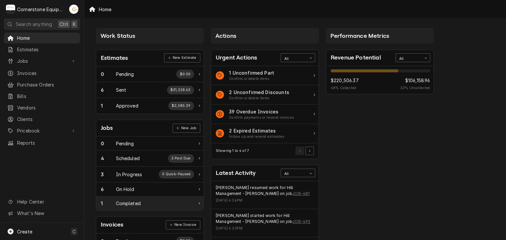
click at [143, 201] on div "1 Completed" at bounding box center [147, 203] width 93 height 7
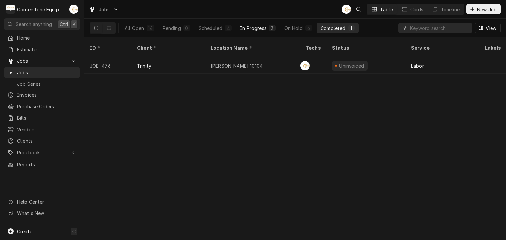
click at [245, 29] on div "In Progress" at bounding box center [253, 28] width 26 height 7
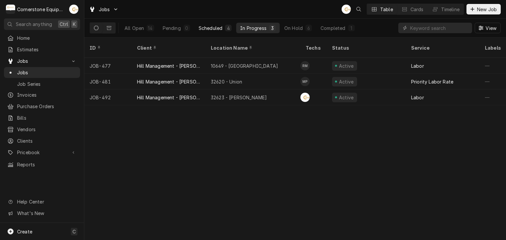
click at [214, 27] on div "Scheduled" at bounding box center [211, 28] width 24 height 7
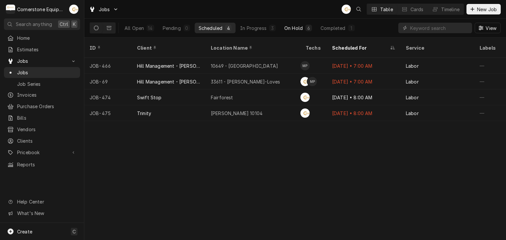
click at [281, 27] on button "On Hold 6" at bounding box center [298, 28] width 36 height 11
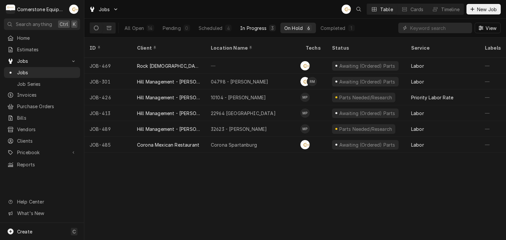
click at [272, 23] on button "In Progress 3" at bounding box center [257, 28] width 43 height 11
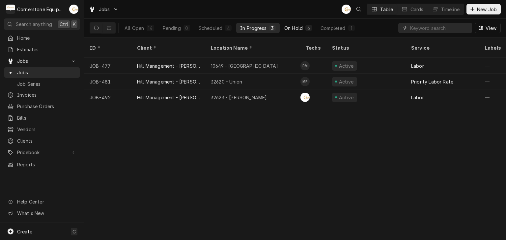
drag, startPoint x: 296, startPoint y: 25, endPoint x: 310, endPoint y: 25, distance: 14.2
click at [296, 25] on div "On Hold" at bounding box center [293, 28] width 18 height 7
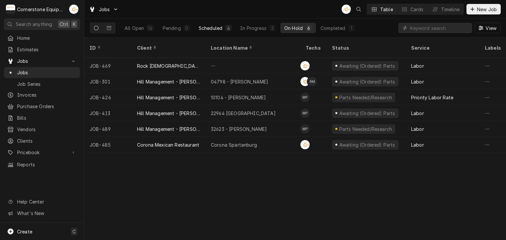
click at [218, 24] on button "Scheduled 4" at bounding box center [215, 28] width 41 height 11
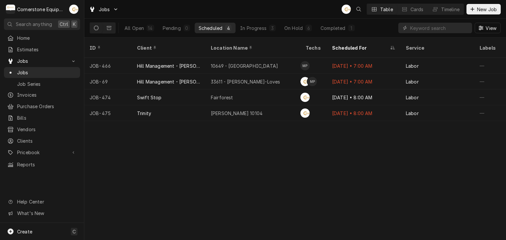
click at [315, 28] on div "All Open 14 Pending 0 Scheduled 4 In Progress 3 On Hold 6 Completed 1" at bounding box center [240, 28] width 238 height 11
click at [114, 25] on button "Dynamic Content Wrapper" at bounding box center [109, 28] width 13 height 11
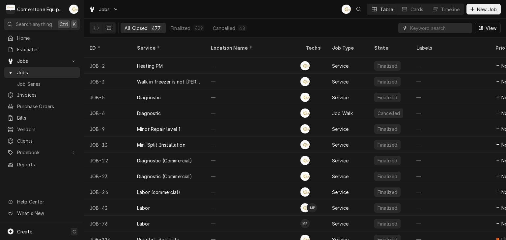
click at [456, 28] on input "Dynamic Content Wrapper" at bounding box center [439, 28] width 59 height 11
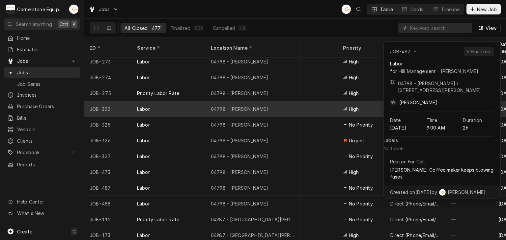
scroll to position [794, 152]
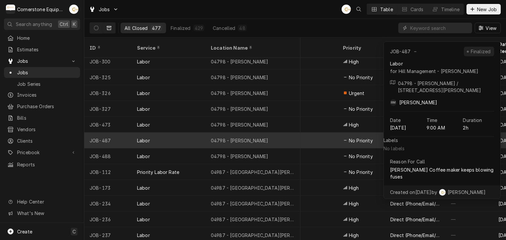
click at [267, 136] on div "04798 - Woodruff Rd" at bounding box center [252, 141] width 95 height 16
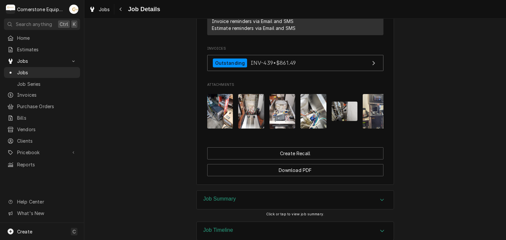
scroll to position [532, 0]
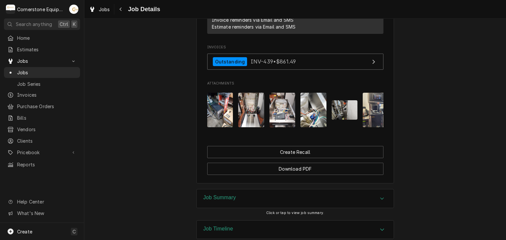
click at [228, 93] on img "Attachments" at bounding box center [220, 110] width 26 height 35
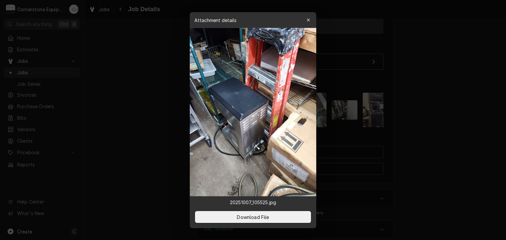
click at [362, 153] on div at bounding box center [253, 120] width 506 height 240
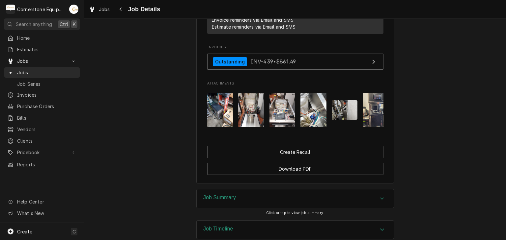
click at [273, 93] on img "Attachments" at bounding box center [282, 110] width 26 height 35
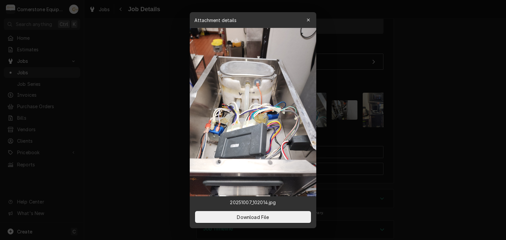
click at [377, 92] on div at bounding box center [253, 120] width 506 height 240
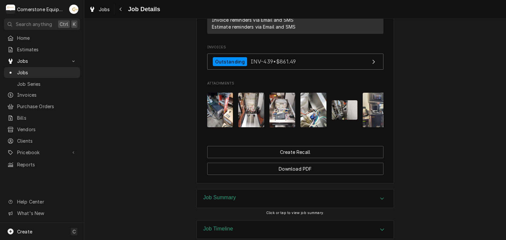
click at [328, 88] on div "Attachments" at bounding box center [295, 110] width 176 height 45
click at [349, 100] on img "Attachments" at bounding box center [345, 109] width 26 height 19
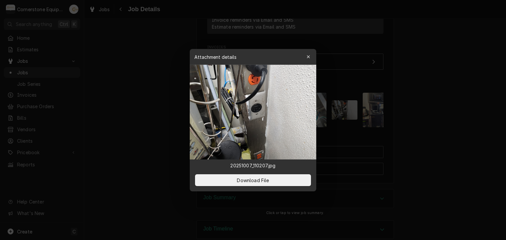
click at [335, 93] on div at bounding box center [253, 120] width 506 height 240
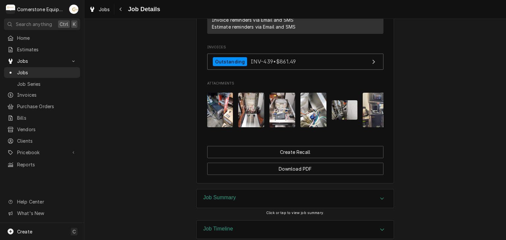
click at [373, 93] on img "Attachments" at bounding box center [375, 110] width 26 height 35
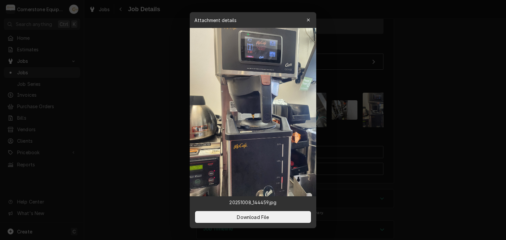
click at [349, 79] on div at bounding box center [253, 120] width 506 height 240
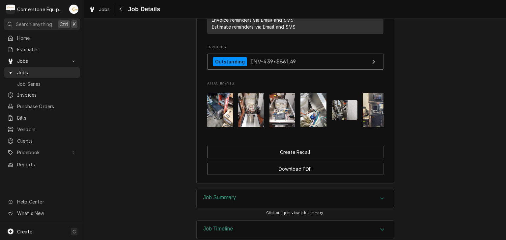
scroll to position [0, 11]
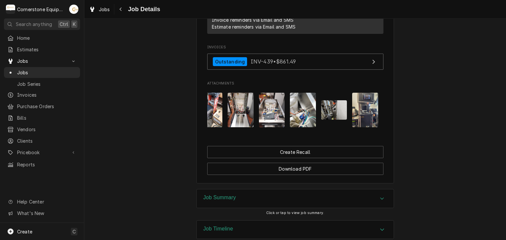
click at [361, 93] on img "Attachments" at bounding box center [365, 110] width 26 height 35
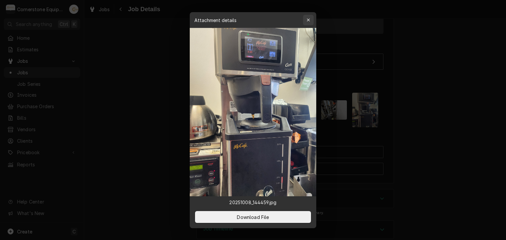
click at [306, 24] on button "button" at bounding box center [308, 20] width 11 height 11
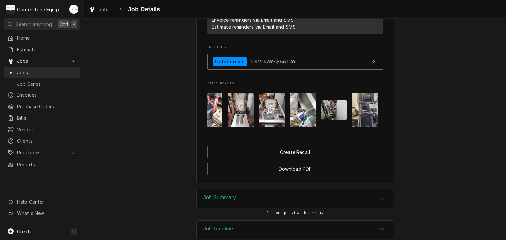
click at [232, 93] on img "Attachments" at bounding box center [241, 110] width 26 height 35
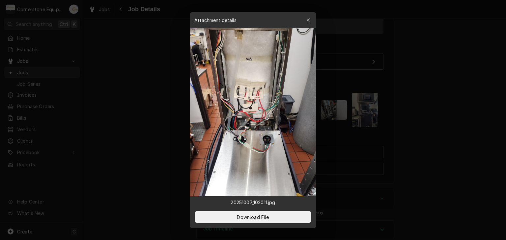
click at [365, 71] on div at bounding box center [253, 120] width 506 height 240
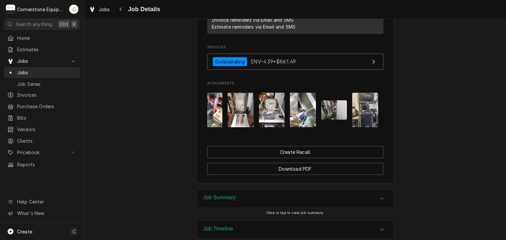
click at [300, 93] on img "Attachments" at bounding box center [303, 110] width 26 height 35
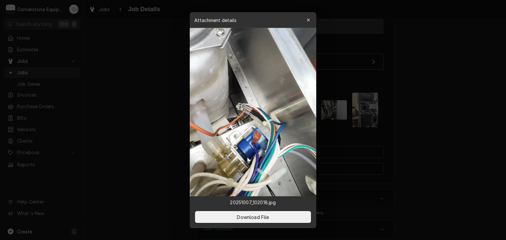
click at [145, 121] on div at bounding box center [253, 120] width 506 height 240
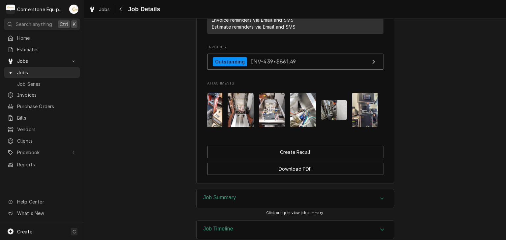
click at [294, 189] on div "Job Summary Click or tap to view job summary." at bounding box center [295, 204] width 198 height 31
click at [296, 190] on div "Job Summary" at bounding box center [295, 199] width 197 height 18
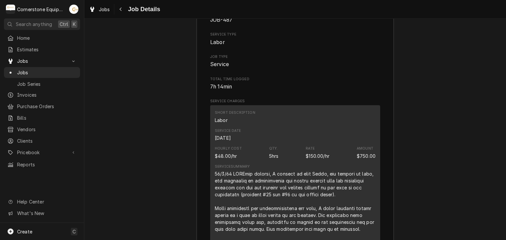
scroll to position [694, 0]
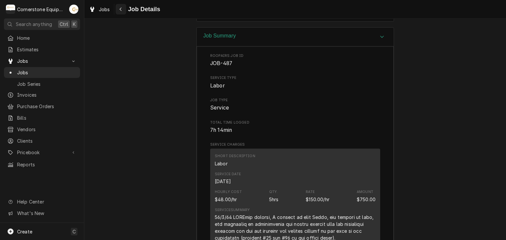
click at [116, 10] on button "Navigate back" at bounding box center [121, 9] width 11 height 11
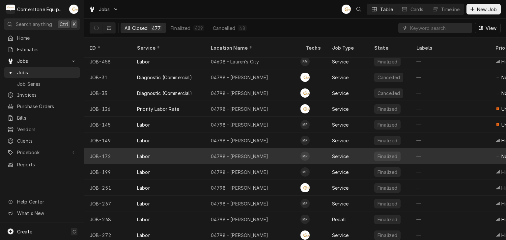
scroll to position [605, 0]
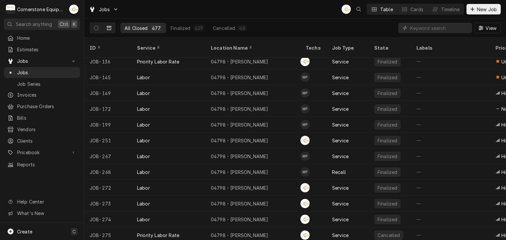
click at [254, 7] on div "Jobs AB Table Cards Timeline New Job" at bounding box center [294, 9] width 421 height 18
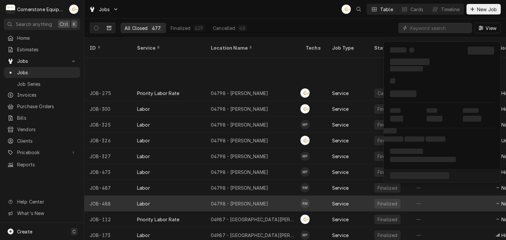
scroll to position [794, 0]
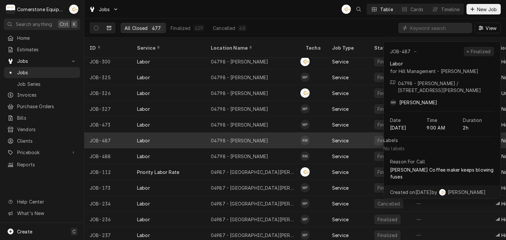
click at [250, 137] on div "04798 - [PERSON_NAME]" at bounding box center [252, 141] width 95 height 16
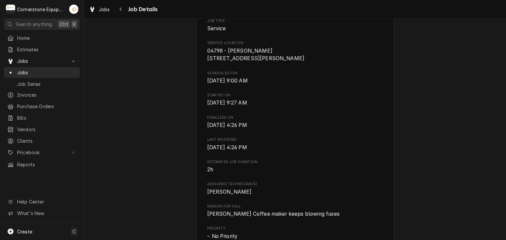
scroll to position [400, 0]
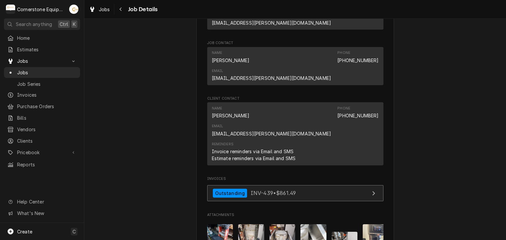
click at [269, 190] on span "INV-439 • $861.49" at bounding box center [273, 193] width 45 height 7
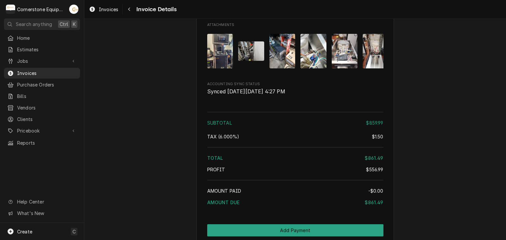
scroll to position [1294, 0]
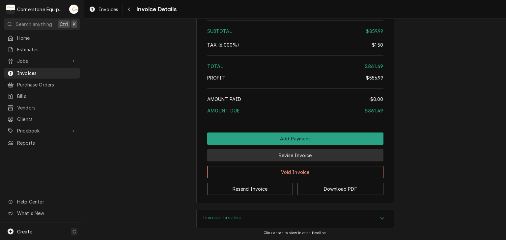
click at [270, 153] on button "Revise Invoice" at bounding box center [295, 155] width 176 height 12
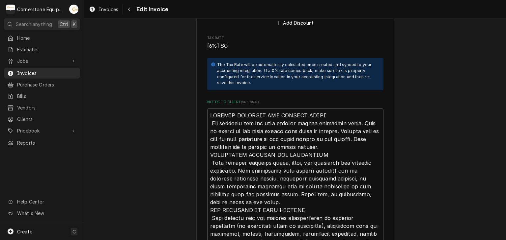
scroll to position [886, 0]
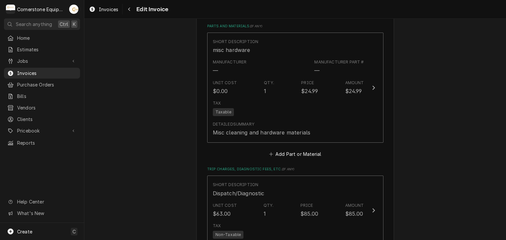
drag, startPoint x: 500, startPoint y: 148, endPoint x: 503, endPoint y: 140, distance: 8.9
click at [503, 141] on div "Please provide the following information to create your invoice: Client Details…" at bounding box center [294, 130] width 421 height 222
click at [64, 129] on span "Pricebook" at bounding box center [42, 130] width 50 height 7
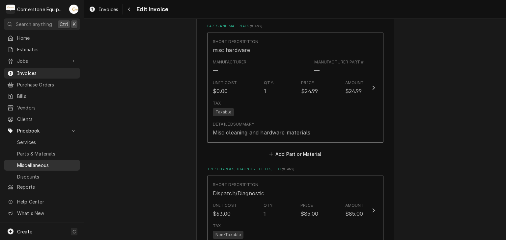
click at [54, 162] on span "Miscellaneous" at bounding box center [47, 165] width 60 height 7
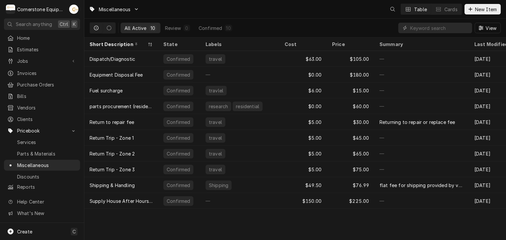
click at [54, 152] on span "Parts & Materials" at bounding box center [47, 153] width 60 height 7
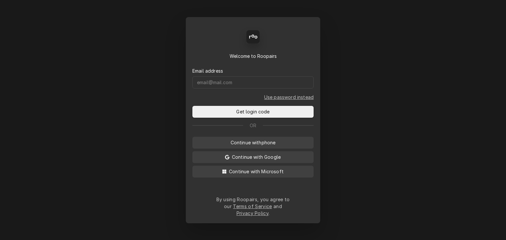
click at [241, 95] on form "Email address Use password instead Get login code" at bounding box center [252, 89] width 121 height 58
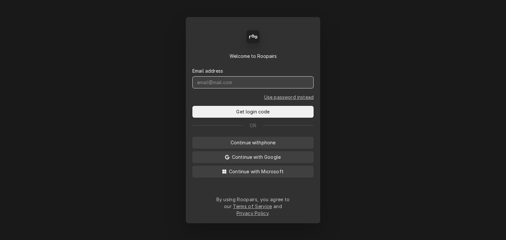
click at [245, 83] on input "Dynamic Content Wrapper" at bounding box center [252, 82] width 121 height 12
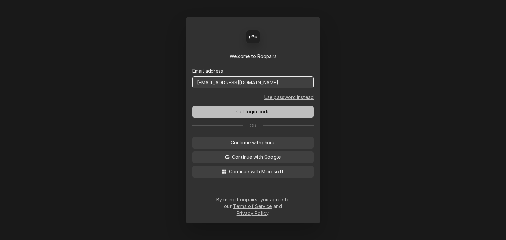
type input "[EMAIL_ADDRESS][DOMAIN_NAME]"
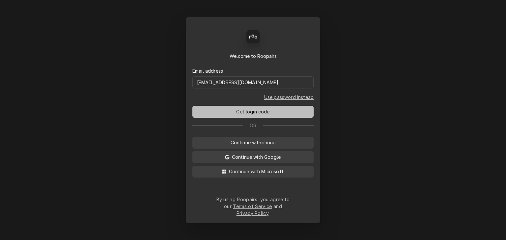
click at [247, 115] on span "Get login code" at bounding box center [253, 111] width 36 height 7
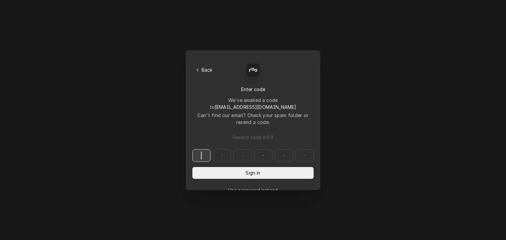
paste input "473351"
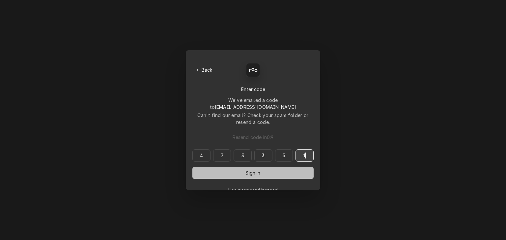
type input "473351"
click at [242, 168] on button "Sign in" at bounding box center [252, 173] width 121 height 12
